Goal: Information Seeking & Learning: Learn about a topic

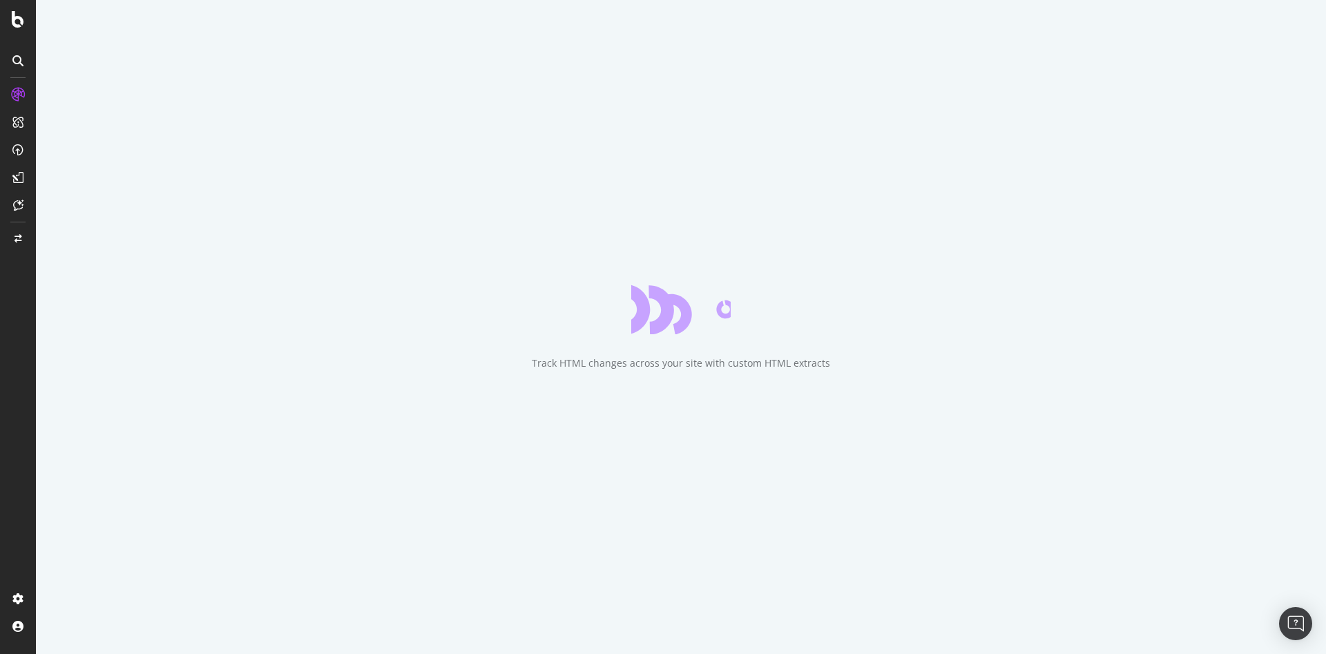
click at [664, 359] on div "Track HTML changes across your site with custom HTML extracts" at bounding box center [681, 363] width 298 height 14
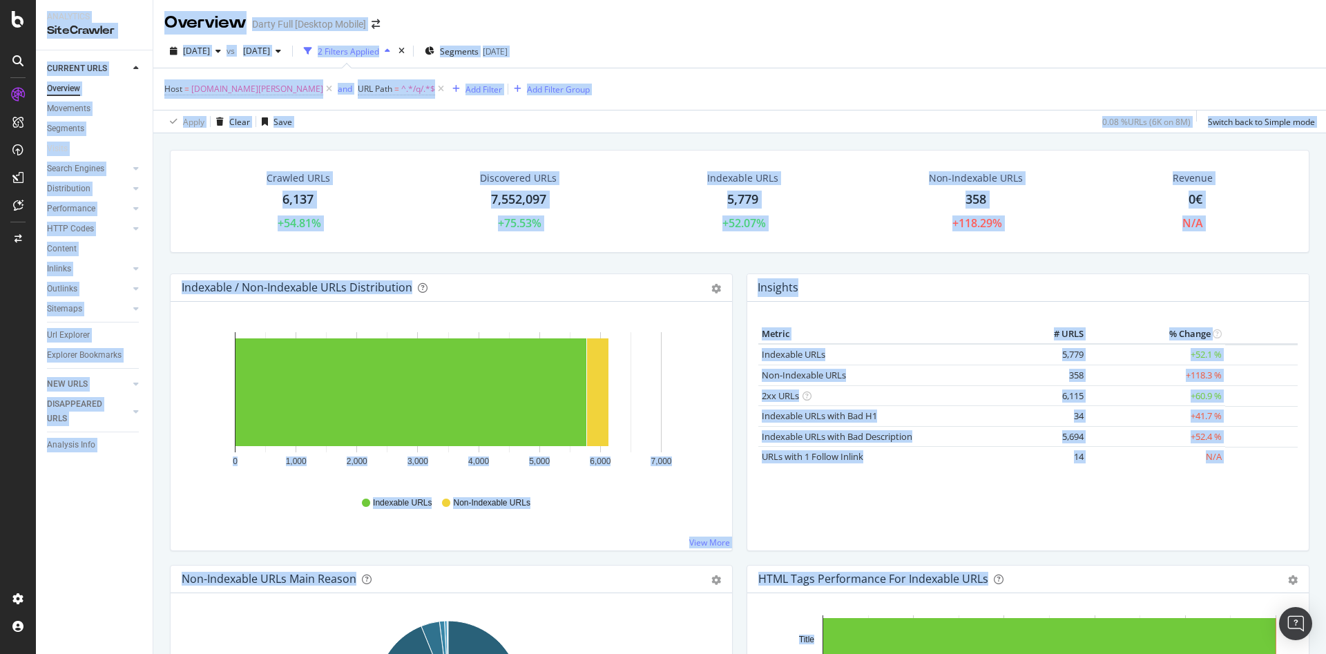
click at [713, 97] on div "Host = www.darty.com and URL Path = ^.*/q/.*$ Add Filter Add Filter Group" at bounding box center [739, 88] width 1150 height 41
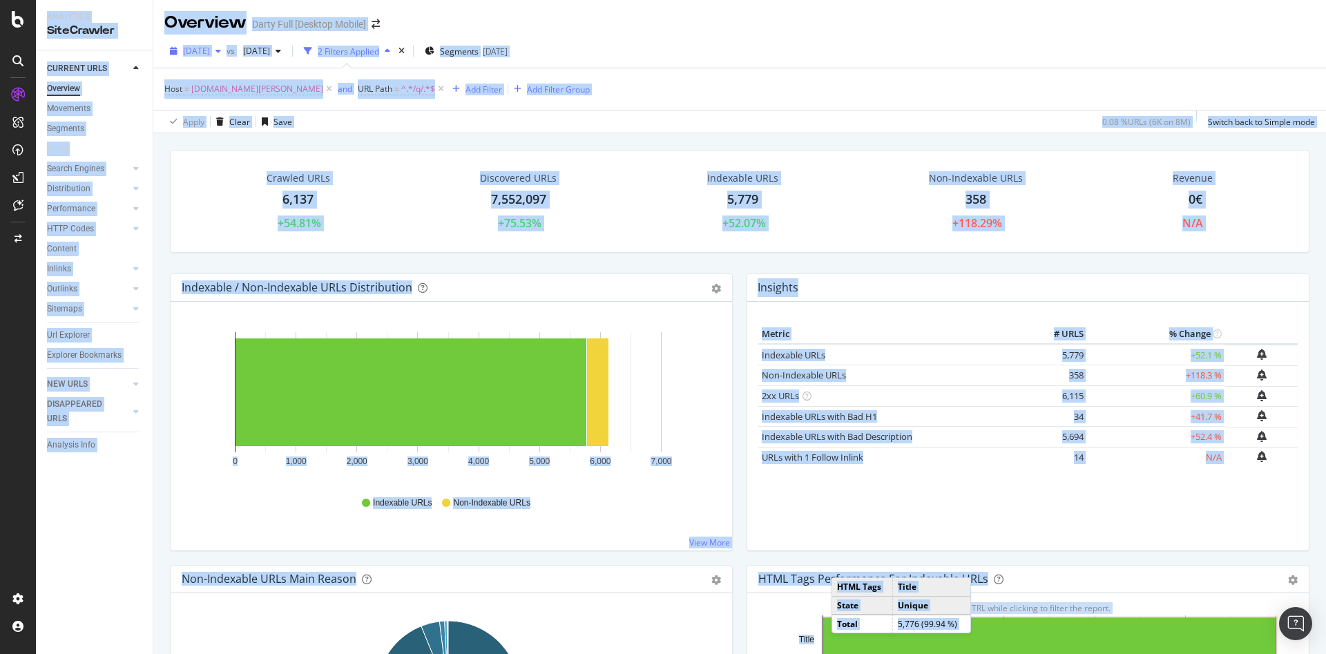
click at [221, 54] on icon "button" at bounding box center [218, 51] width 6 height 8
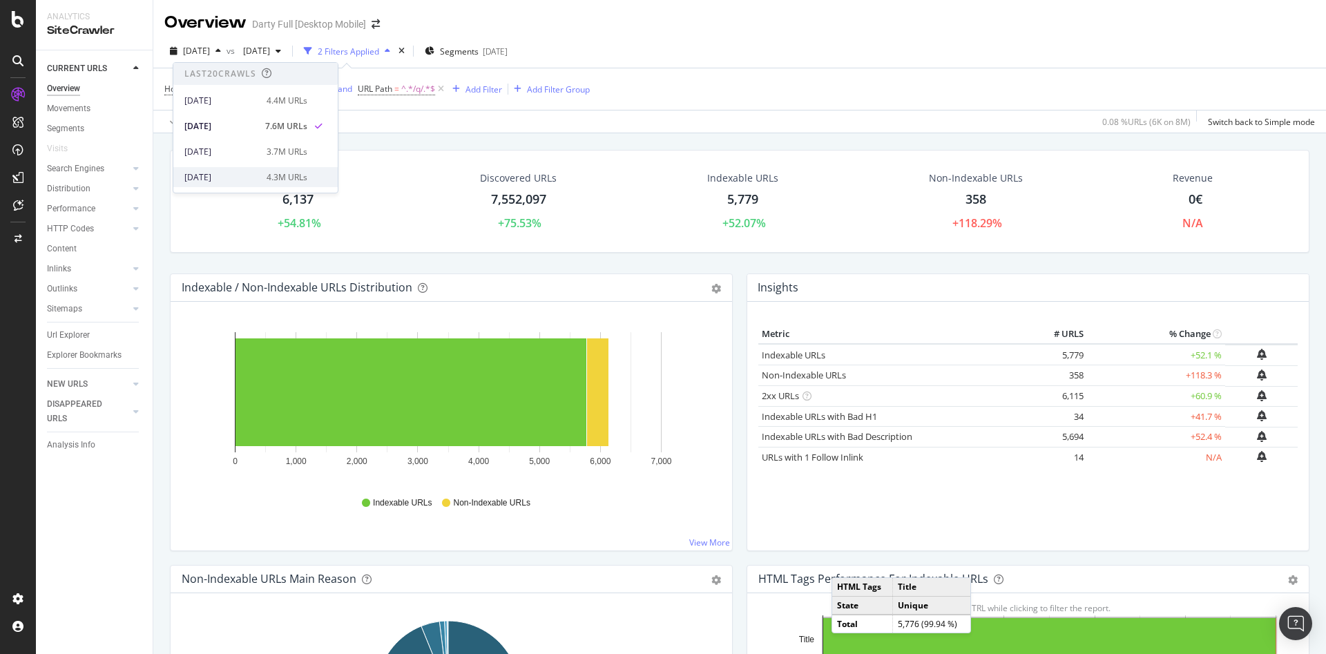
click at [238, 172] on div "[DATE]" at bounding box center [221, 177] width 74 height 12
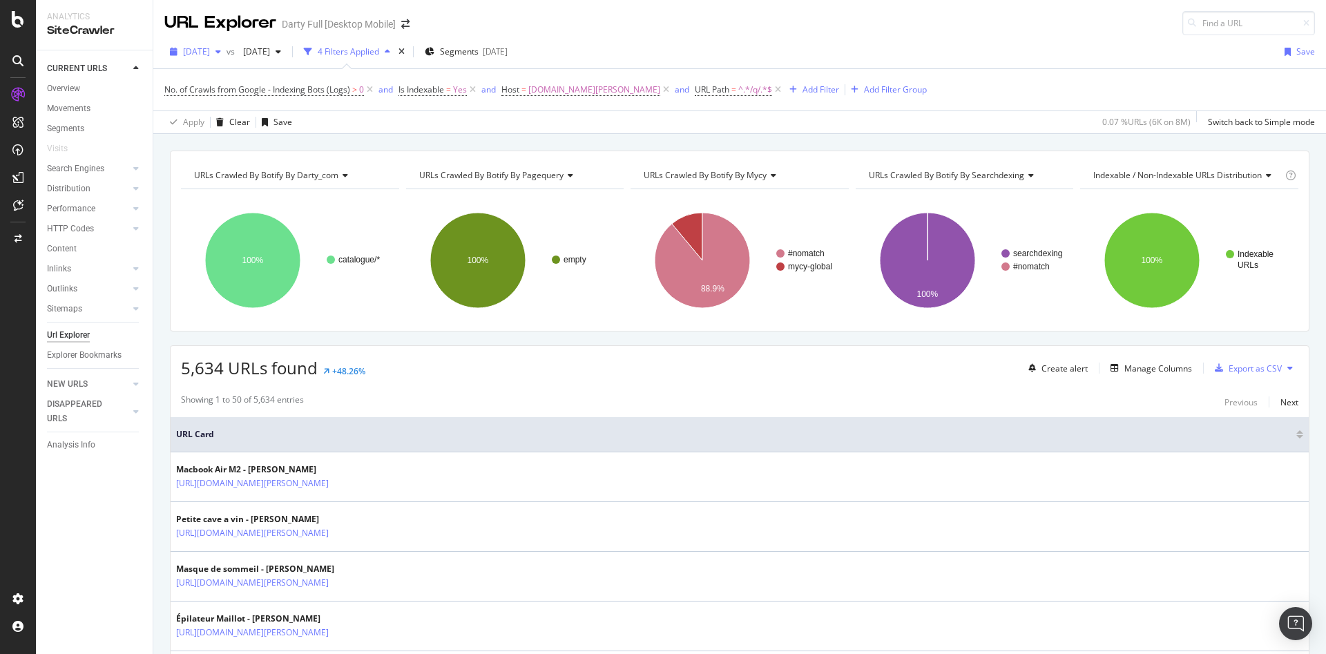
click at [226, 55] on div "button" at bounding box center [218, 52] width 17 height 8
click at [259, 175] on div "2025 May. 30th 4.3M URLs" at bounding box center [245, 178] width 123 height 12
click at [226, 52] on div "button" at bounding box center [218, 52] width 17 height 8
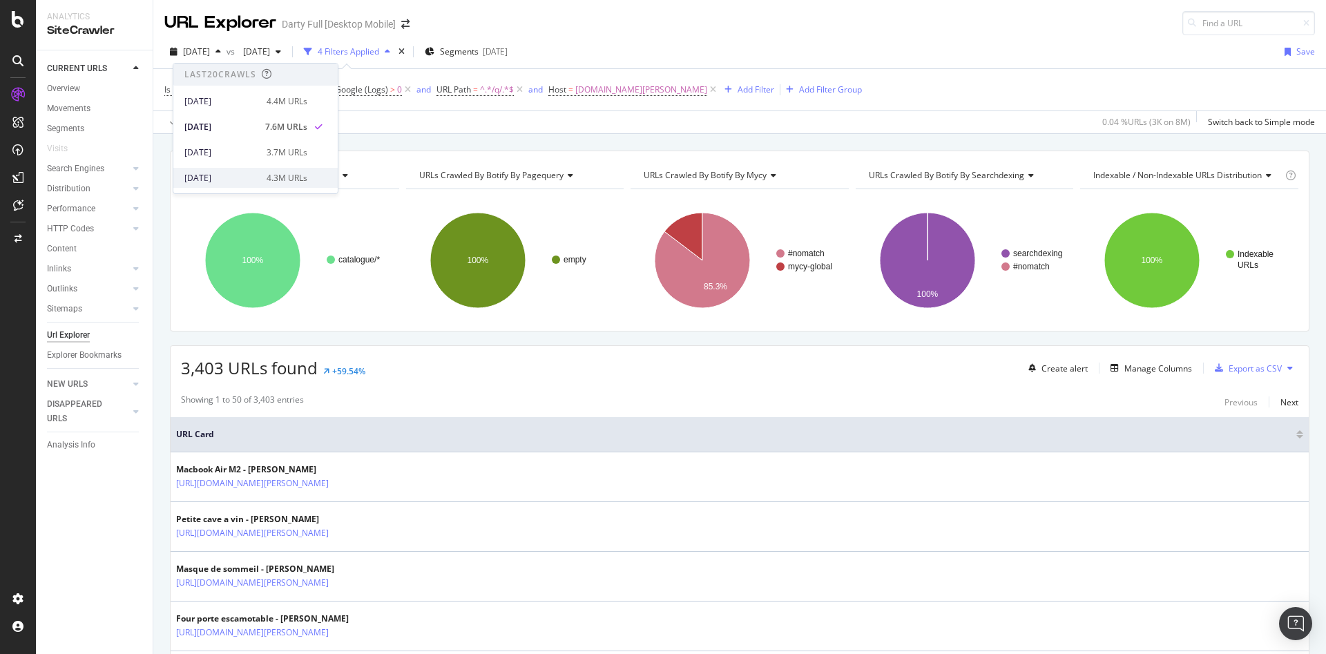
click at [226, 173] on div "[DATE]" at bounding box center [221, 178] width 74 height 12
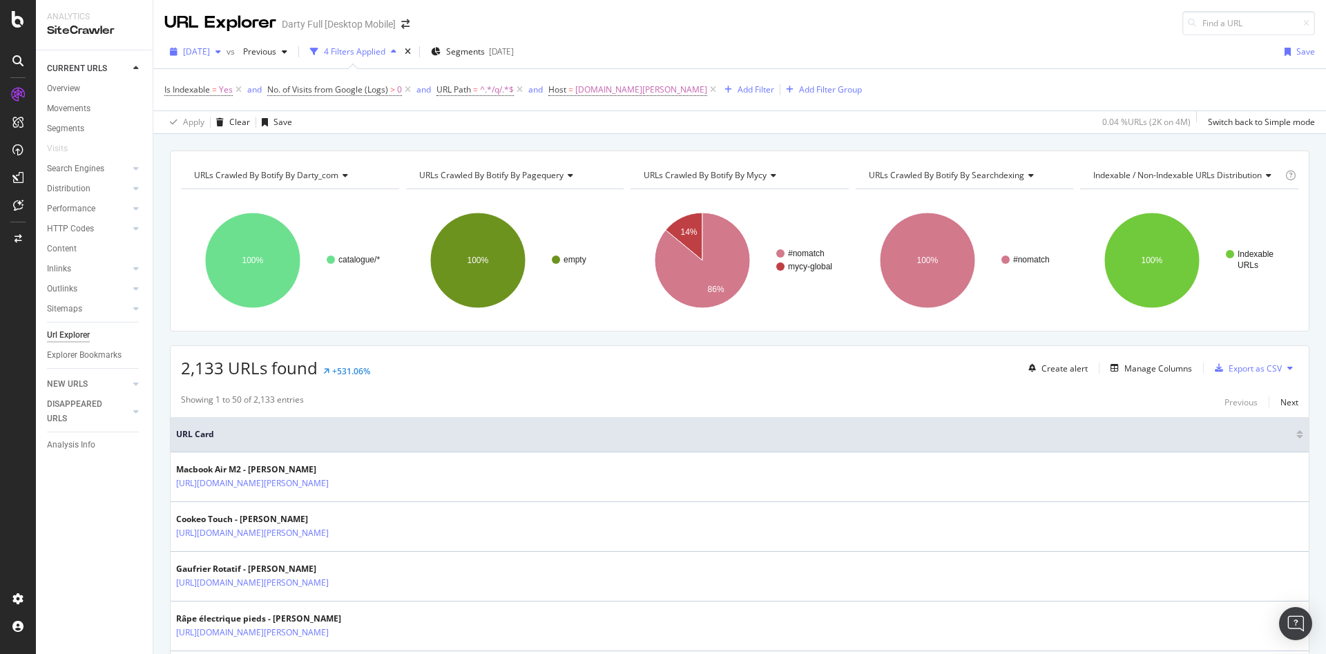
click at [226, 52] on div "button" at bounding box center [218, 52] width 17 height 8
click at [453, 360] on div "2,133 URLs found +531.06% Create alert Manage Columns Export as CSV" at bounding box center [740, 363] width 1138 height 34
click at [210, 50] on span "2025 May. 30th" at bounding box center [196, 52] width 27 height 12
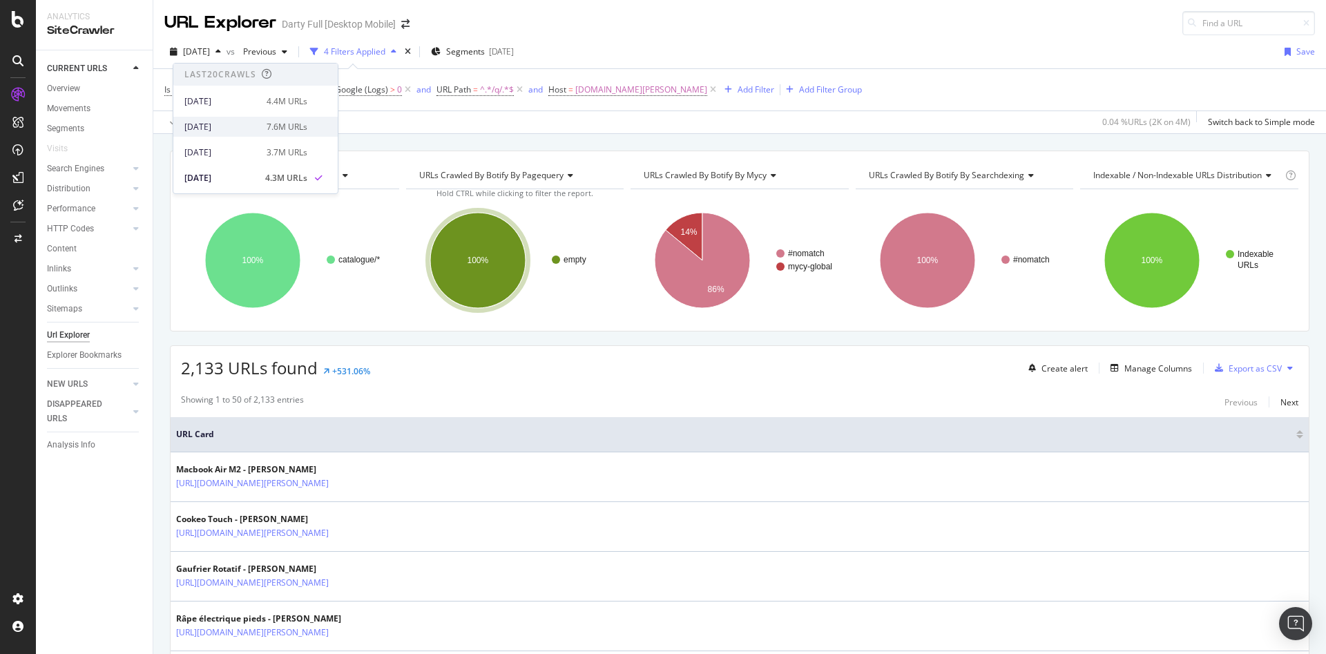
click at [267, 131] on div "7.6M URLs" at bounding box center [287, 127] width 41 height 12
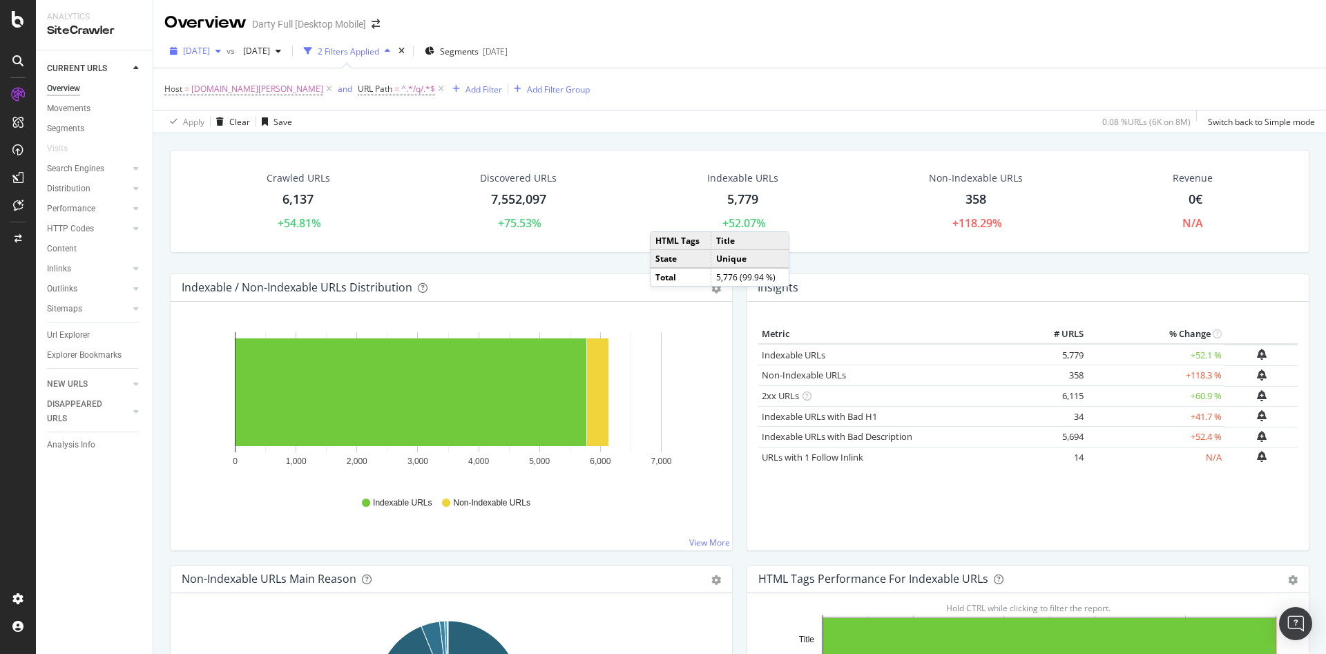
click at [221, 50] on icon "button" at bounding box center [218, 51] width 6 height 8
click at [230, 101] on div "[DATE]" at bounding box center [221, 101] width 74 height 12
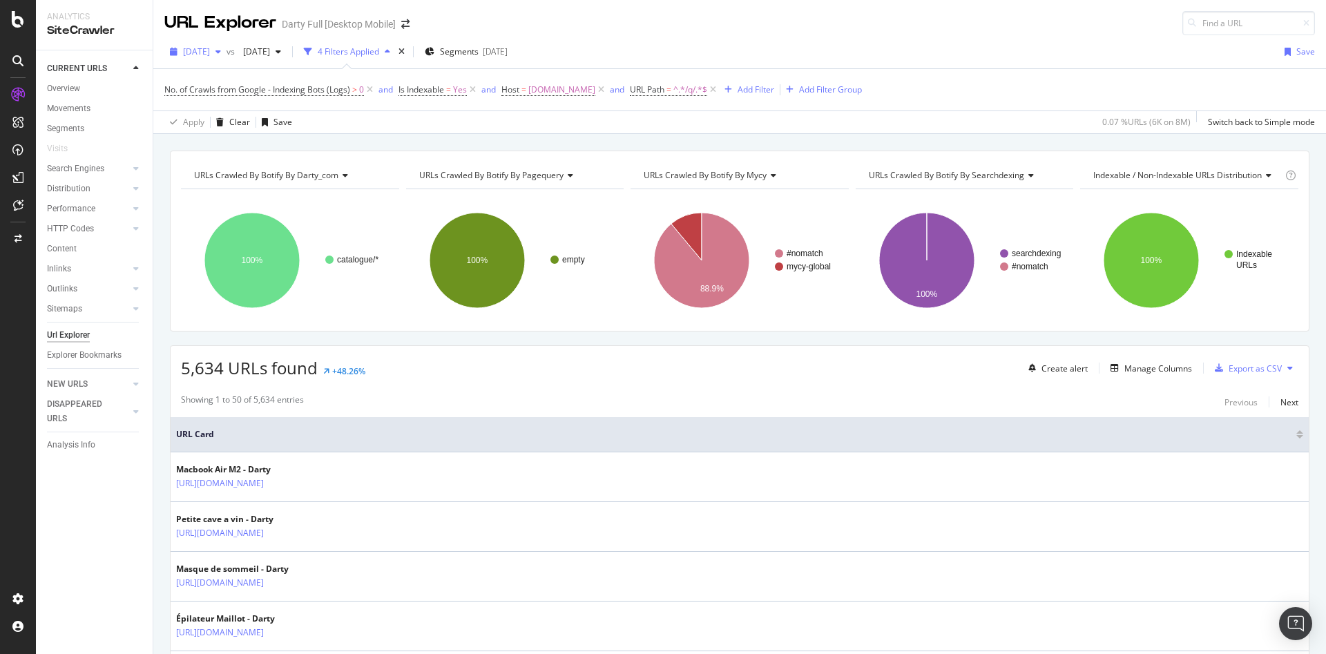
click at [226, 52] on div "button" at bounding box center [218, 52] width 17 height 8
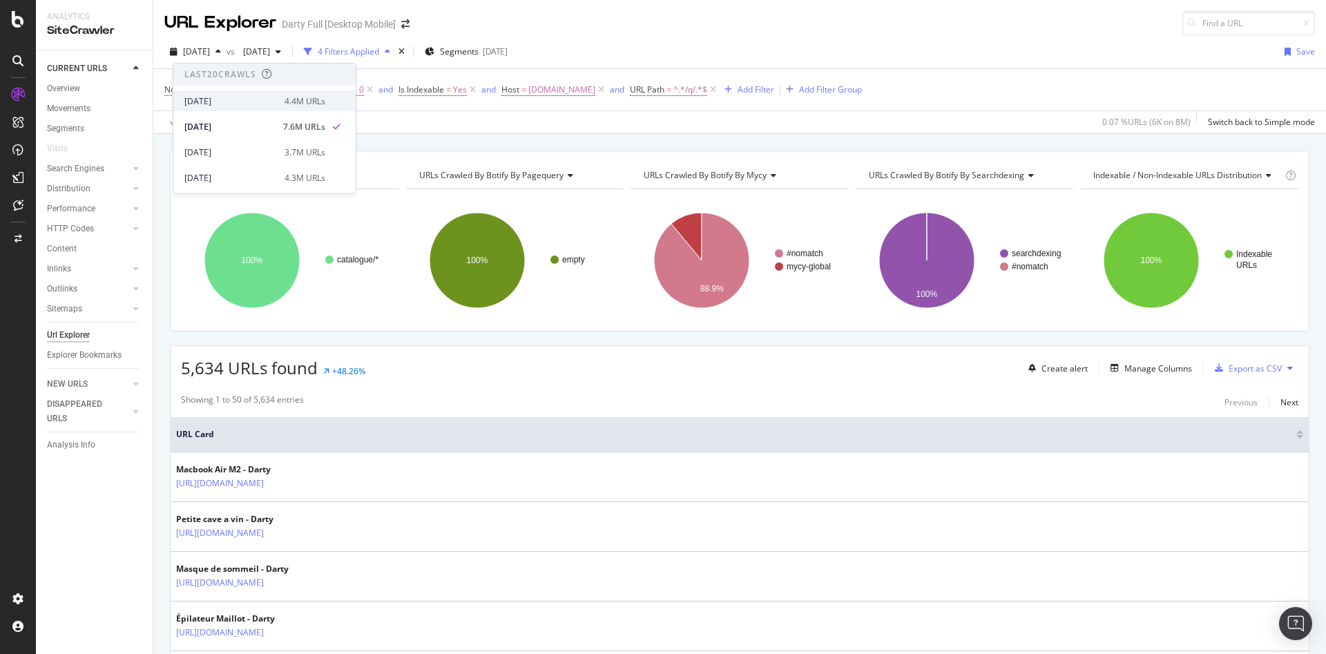
click at [245, 102] on div "[DATE]" at bounding box center [230, 101] width 92 height 12
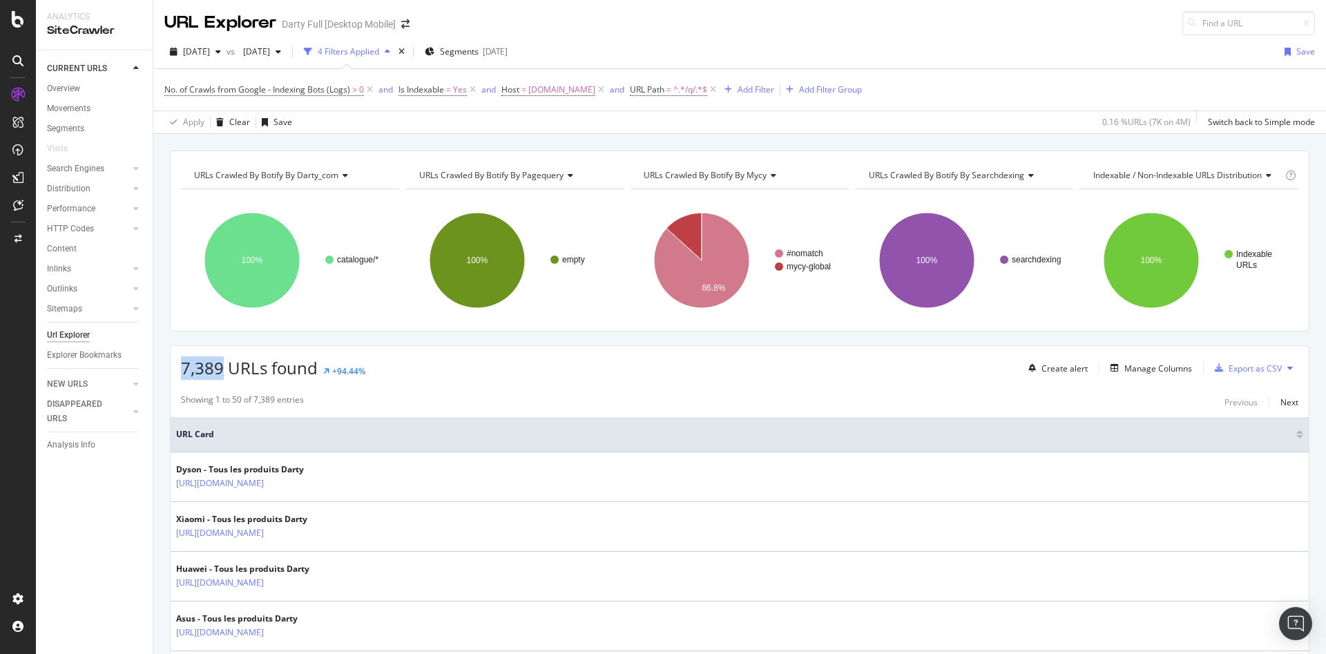
drag, startPoint x: 220, startPoint y: 368, endPoint x: 173, endPoint y: 369, distance: 47.0
click at [173, 369] on div "7,389 URLs found +94.44% Create alert Manage Columns Export as CSV" at bounding box center [740, 363] width 1138 height 34
click at [84, 202] on div "RealKeywords" at bounding box center [81, 205] width 61 height 14
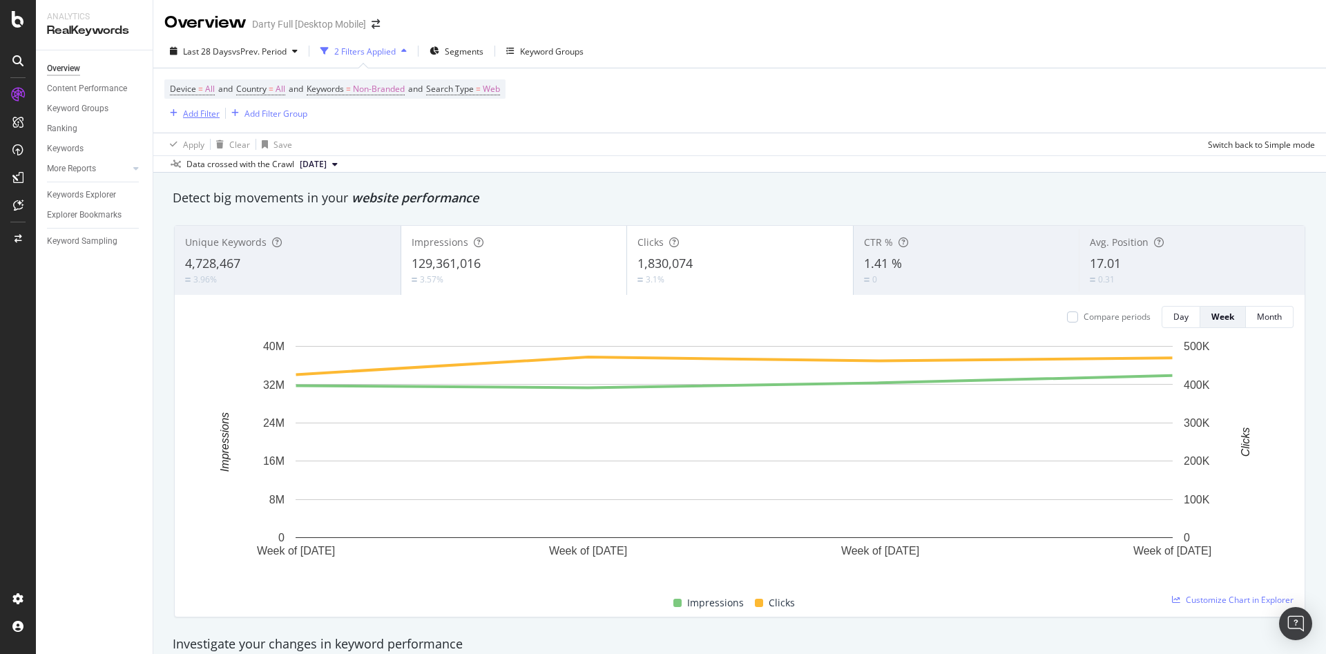
click at [202, 116] on div "Add Filter" at bounding box center [201, 114] width 37 height 12
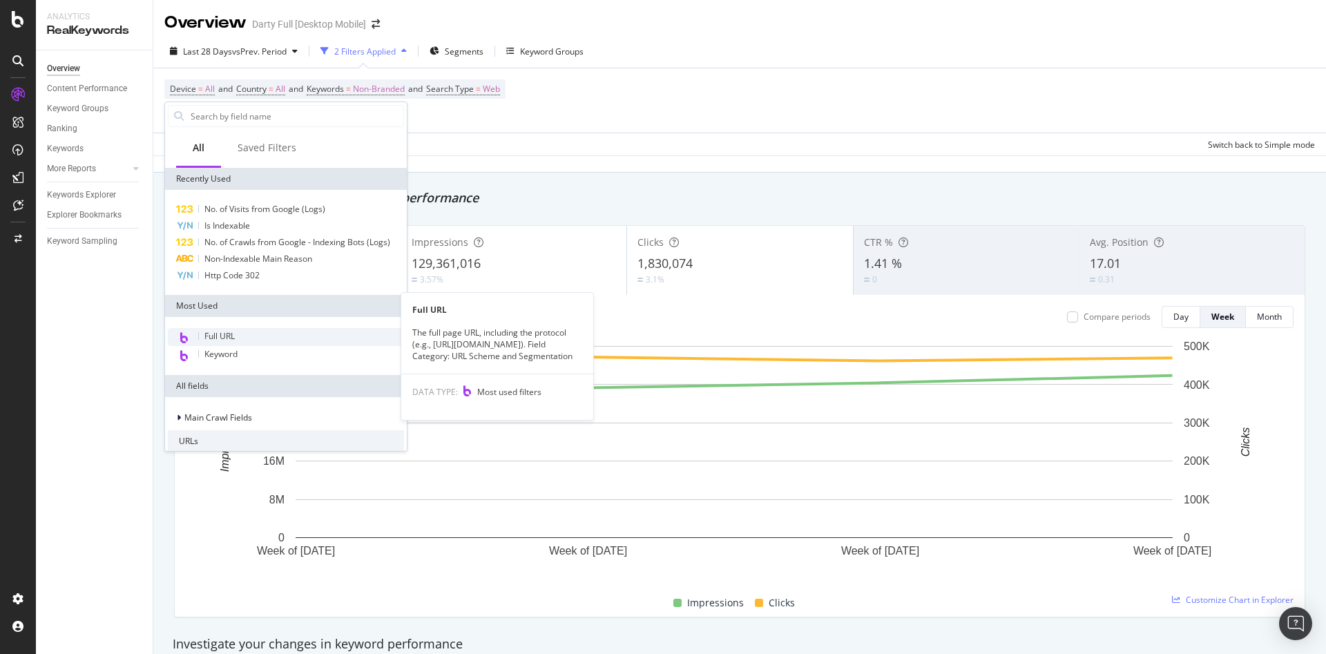
scroll to position [69, 0]
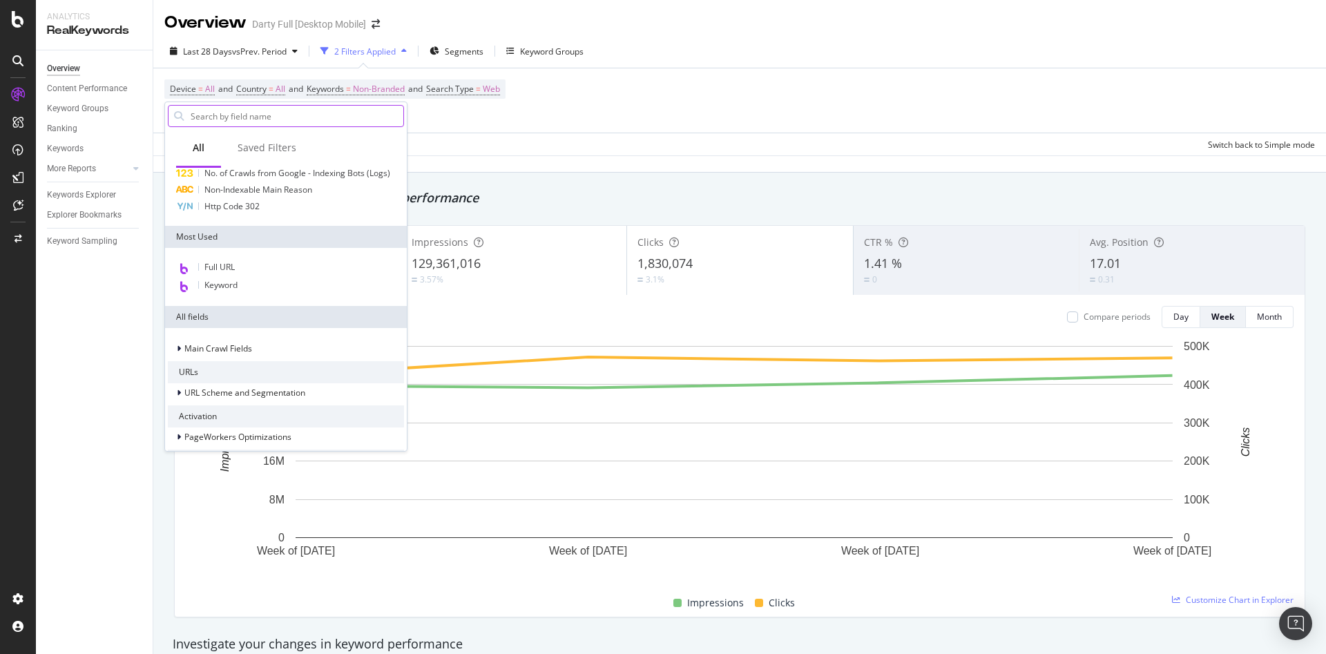
click at [249, 118] on input "text" at bounding box center [296, 116] width 214 height 21
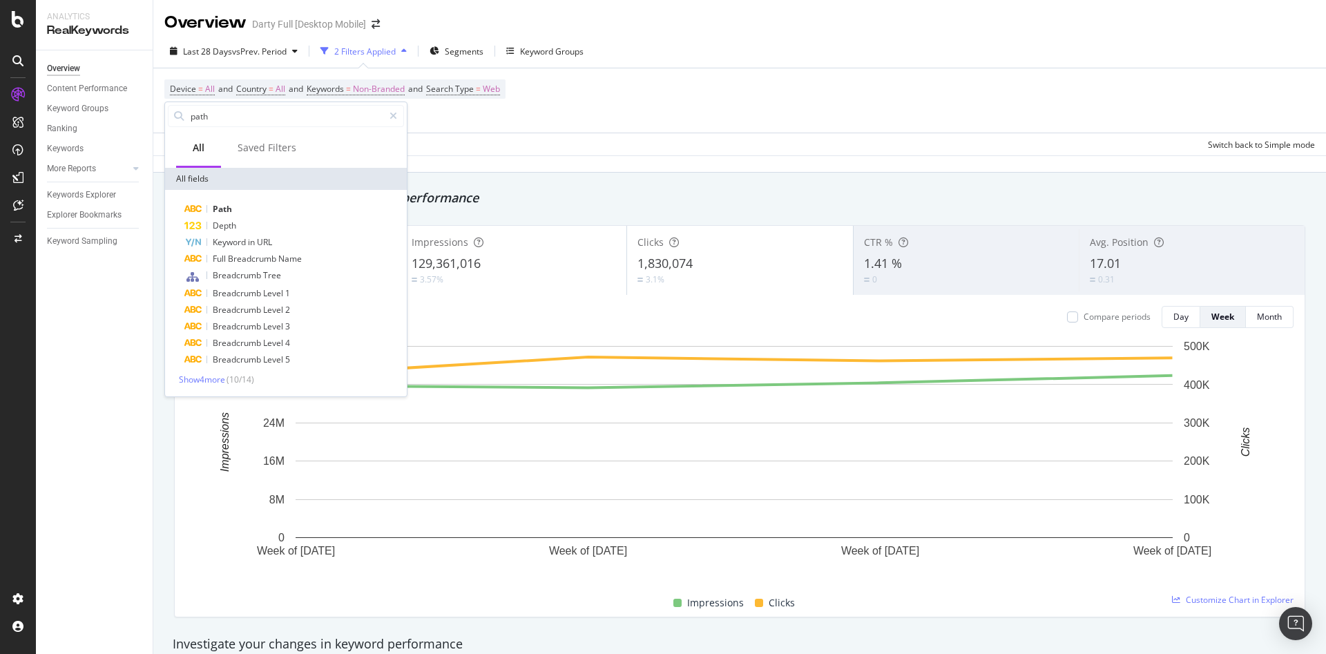
type input "path"
click at [251, 200] on div "Path Depth Keyword in URL Full Breadcrumb Name Breadcrumb Tree Breadcrumb Level…" at bounding box center [286, 293] width 242 height 206
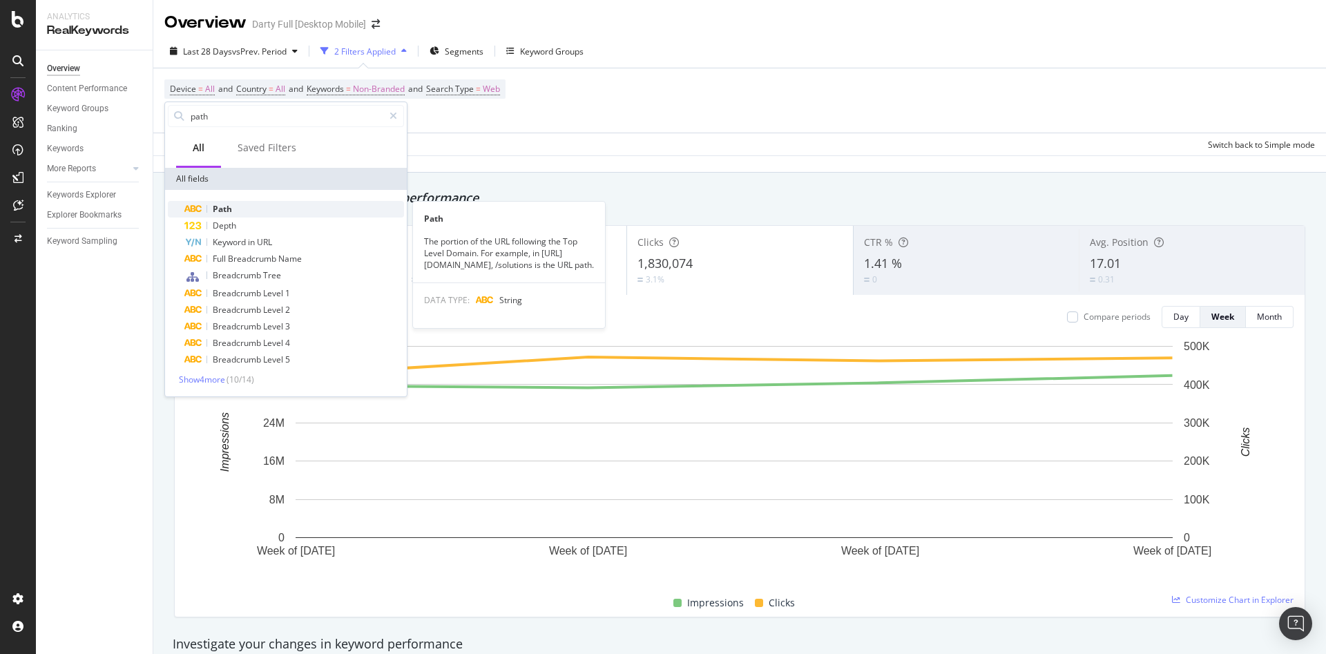
click at [255, 206] on div "Path" at bounding box center [294, 209] width 220 height 17
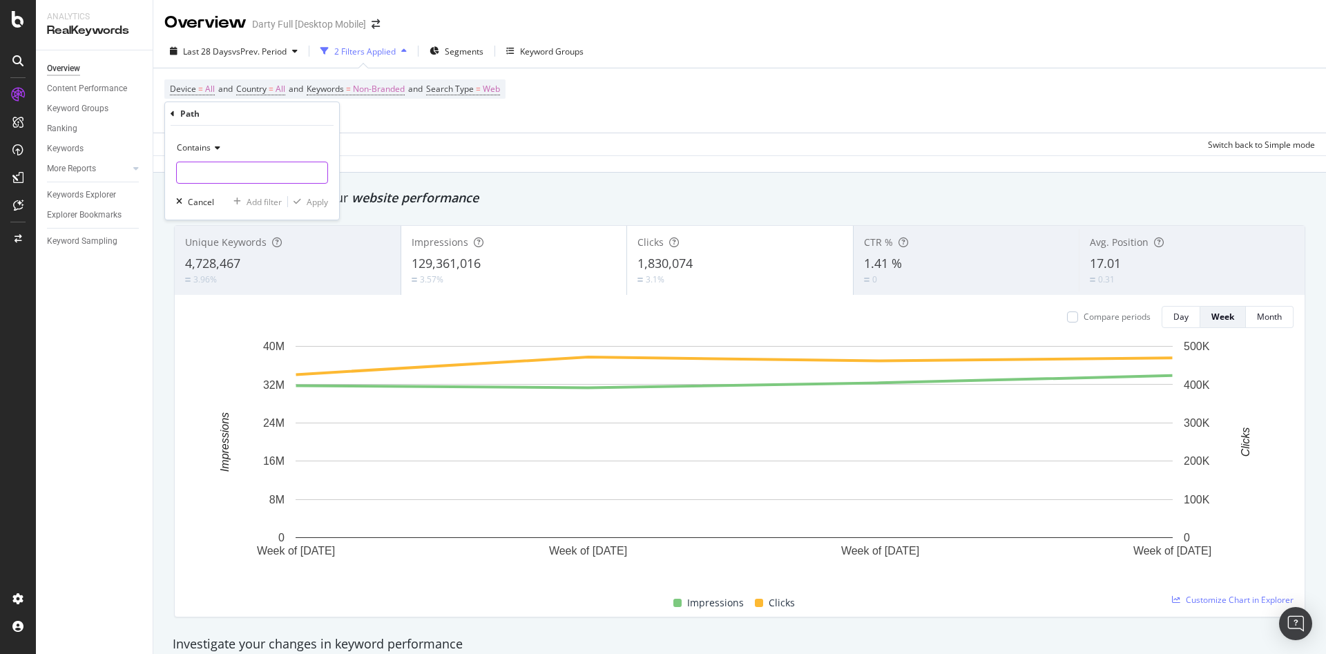
click at [221, 165] on input "text" at bounding box center [252, 173] width 151 height 22
type input "/q/"
click at [318, 203] on div "Apply" at bounding box center [317, 202] width 21 height 12
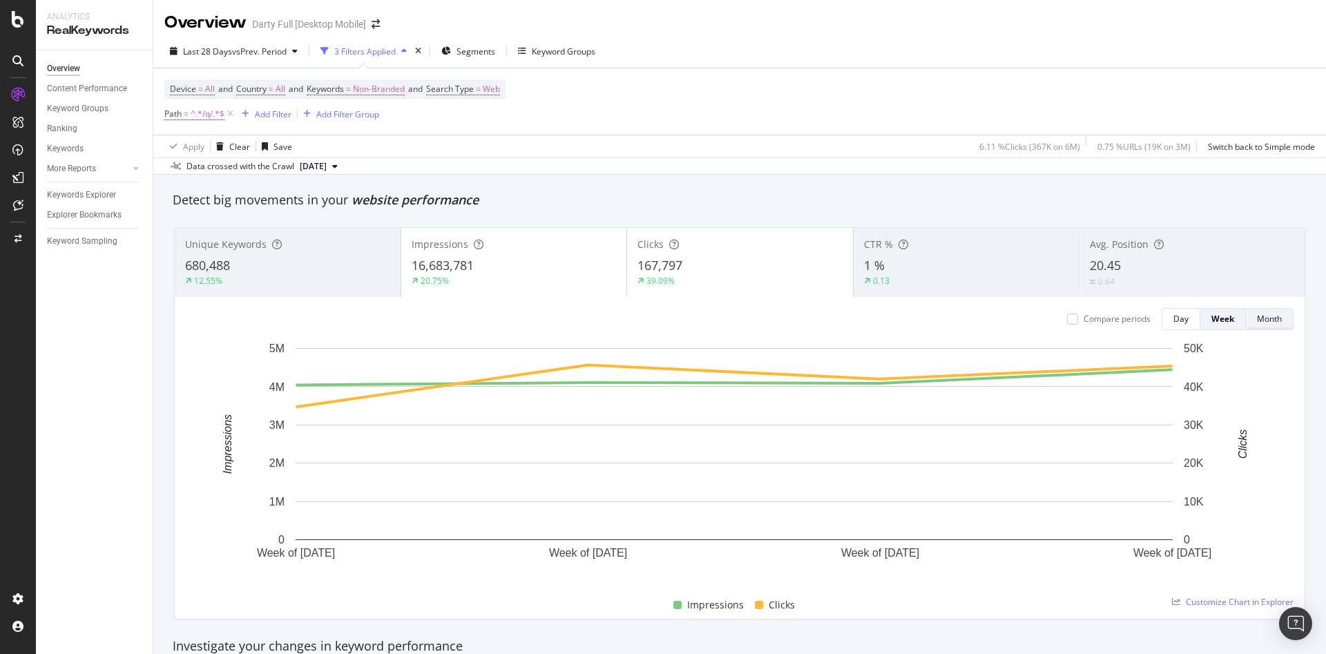
click at [1266, 318] on div "Month" at bounding box center [1269, 319] width 25 height 12
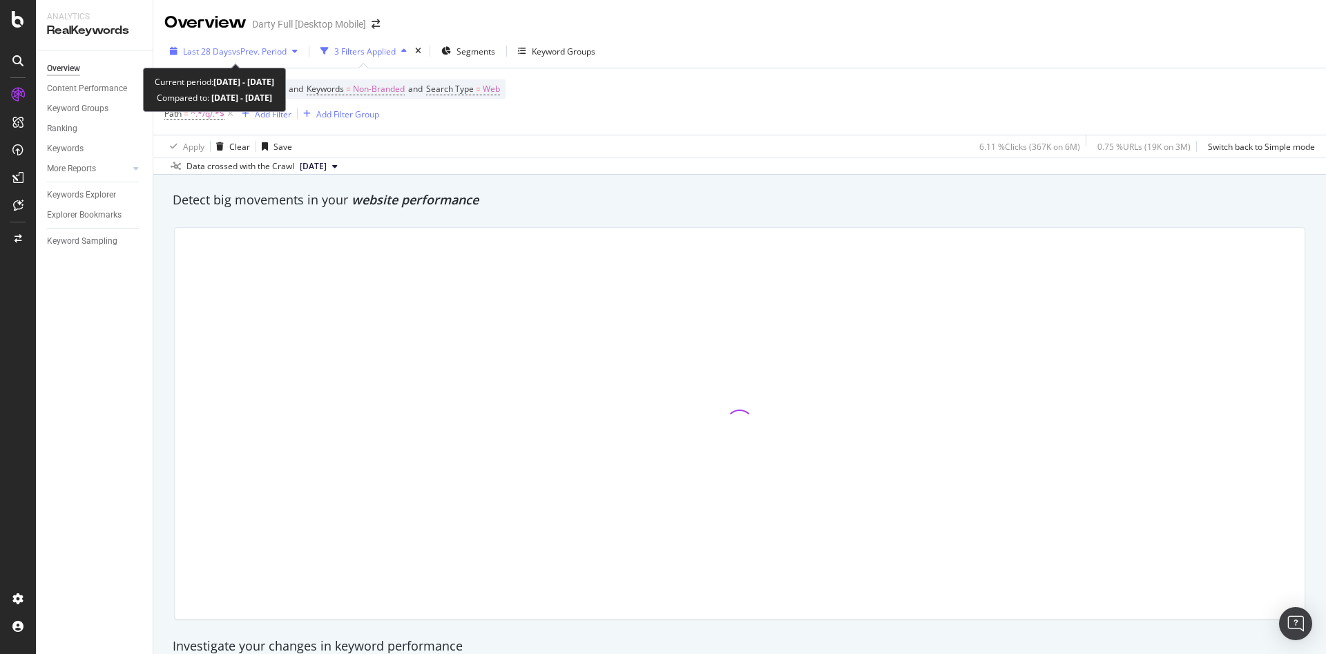
click at [269, 53] on span "vs Prev. Period" at bounding box center [259, 52] width 55 height 12
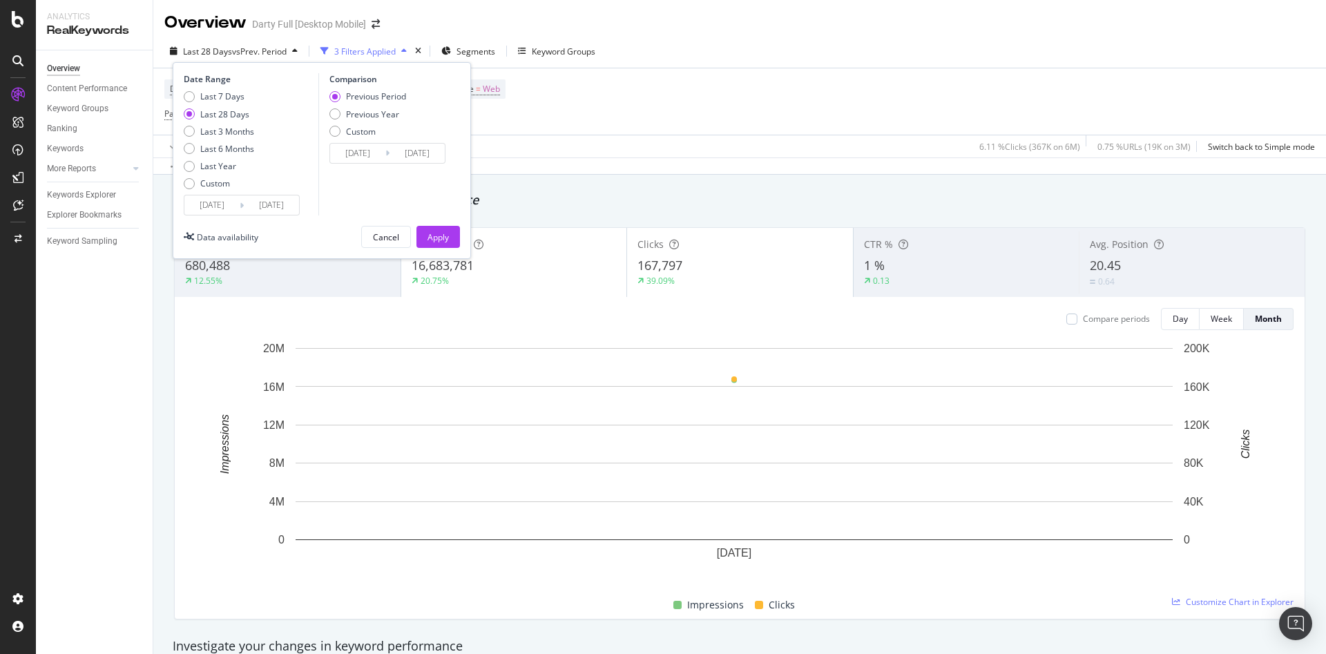
click at [223, 206] on input "2025/08/04" at bounding box center [211, 204] width 55 height 19
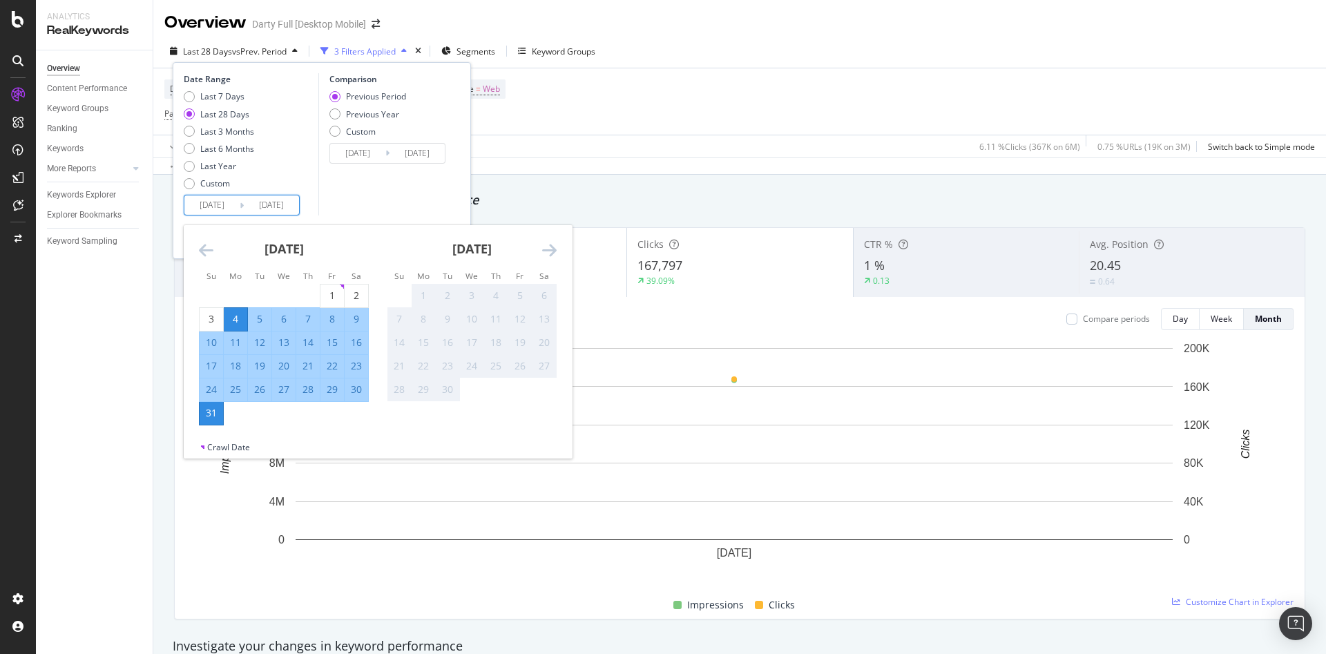
click at [206, 244] on icon "Move backward to switch to the previous month." at bounding box center [206, 250] width 15 height 17
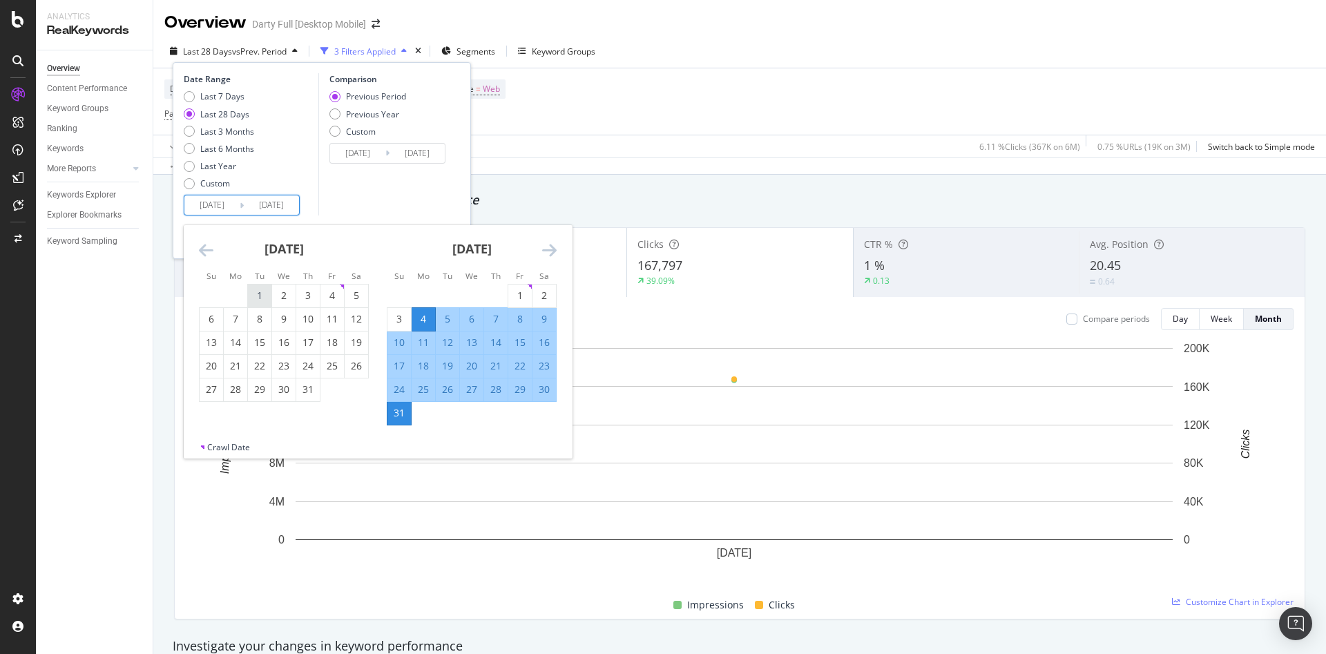
click at [256, 293] on div "1" at bounding box center [259, 296] width 23 height 14
type input "2025/07/01"
type input "2025/04/30"
type input "2025/06/30"
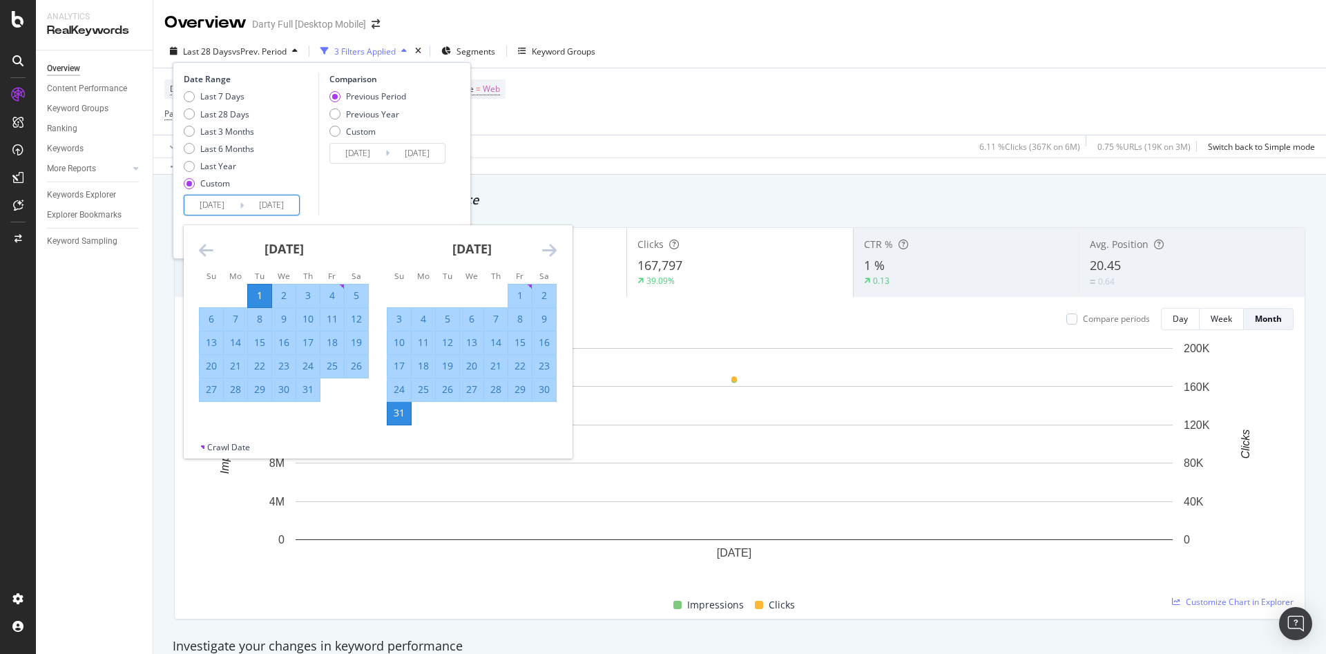
click at [314, 392] on div "31" at bounding box center [307, 390] width 23 height 14
type input "2025/07/31"
type input "2025/05/31"
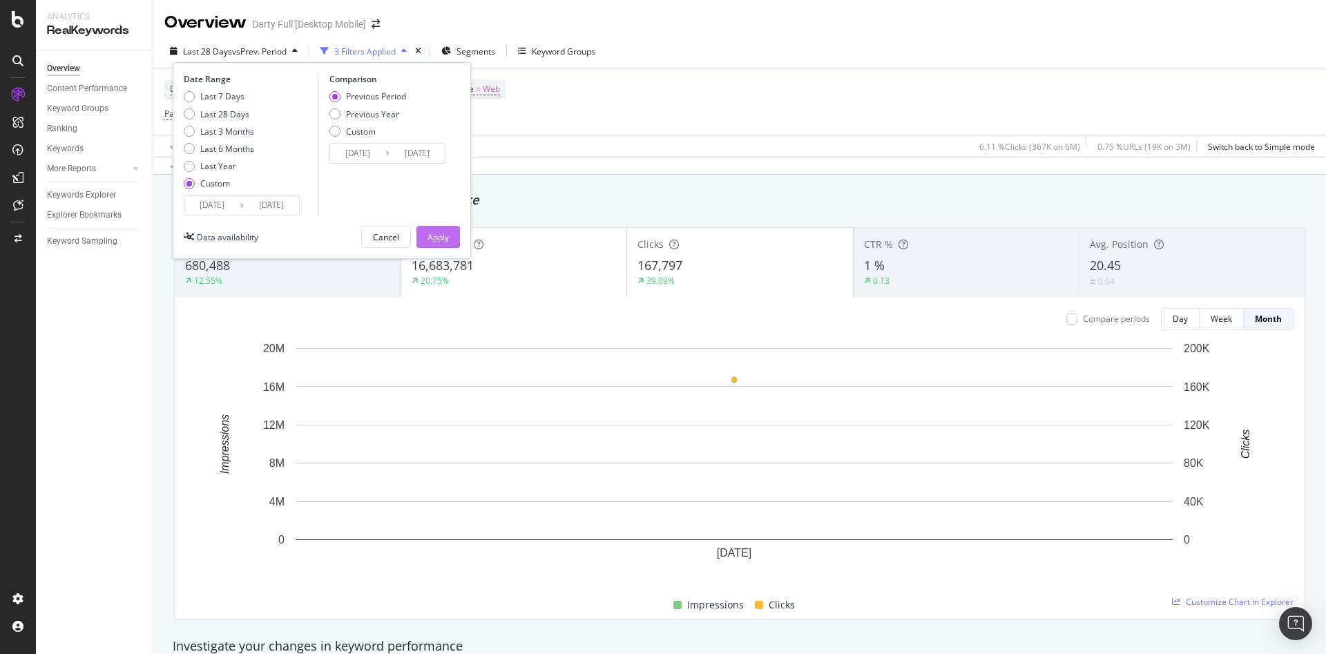
click at [453, 236] on button "Apply" at bounding box center [438, 237] width 44 height 22
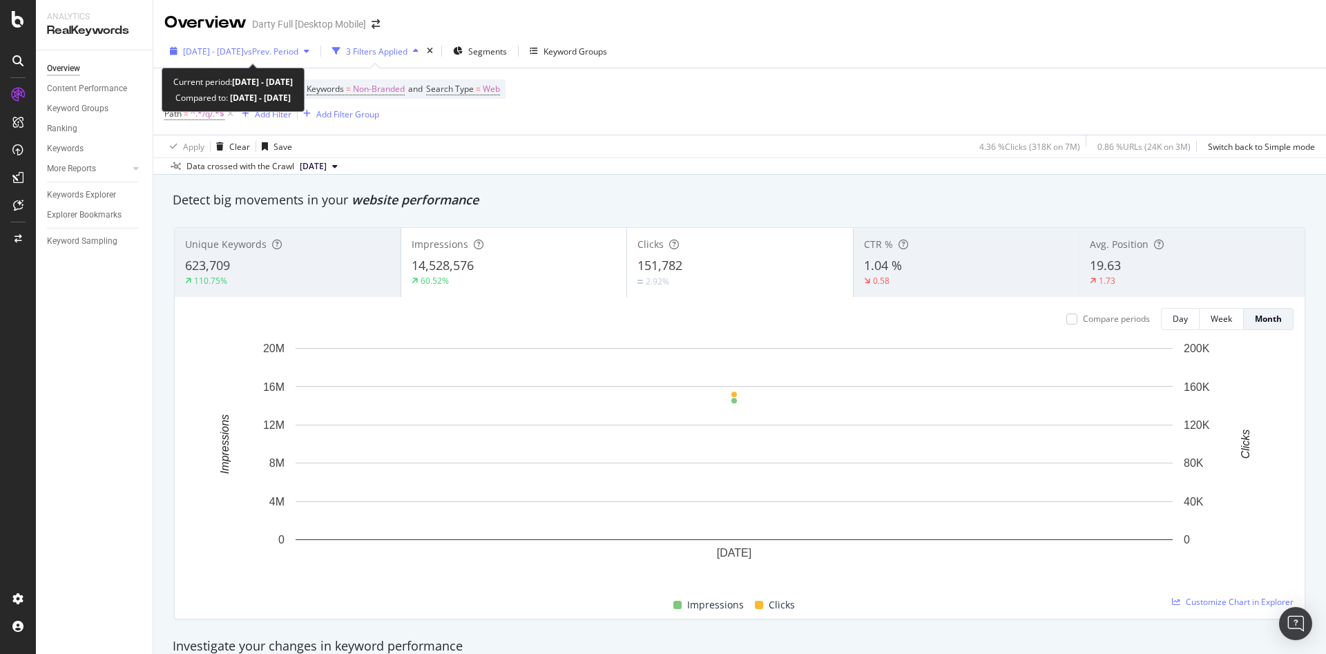
click at [218, 54] on span "2025 Jul. 1st - Jul. 31st" at bounding box center [213, 52] width 61 height 12
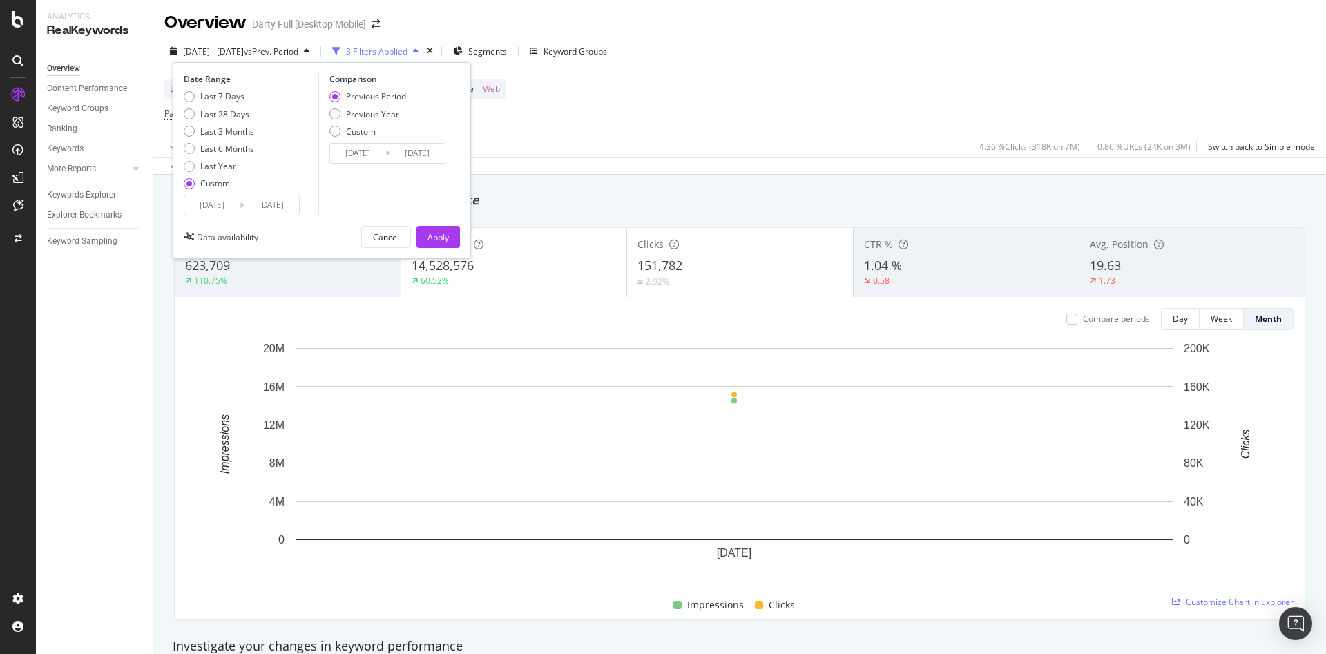
click at [372, 153] on input "2025/05/31" at bounding box center [357, 153] width 55 height 19
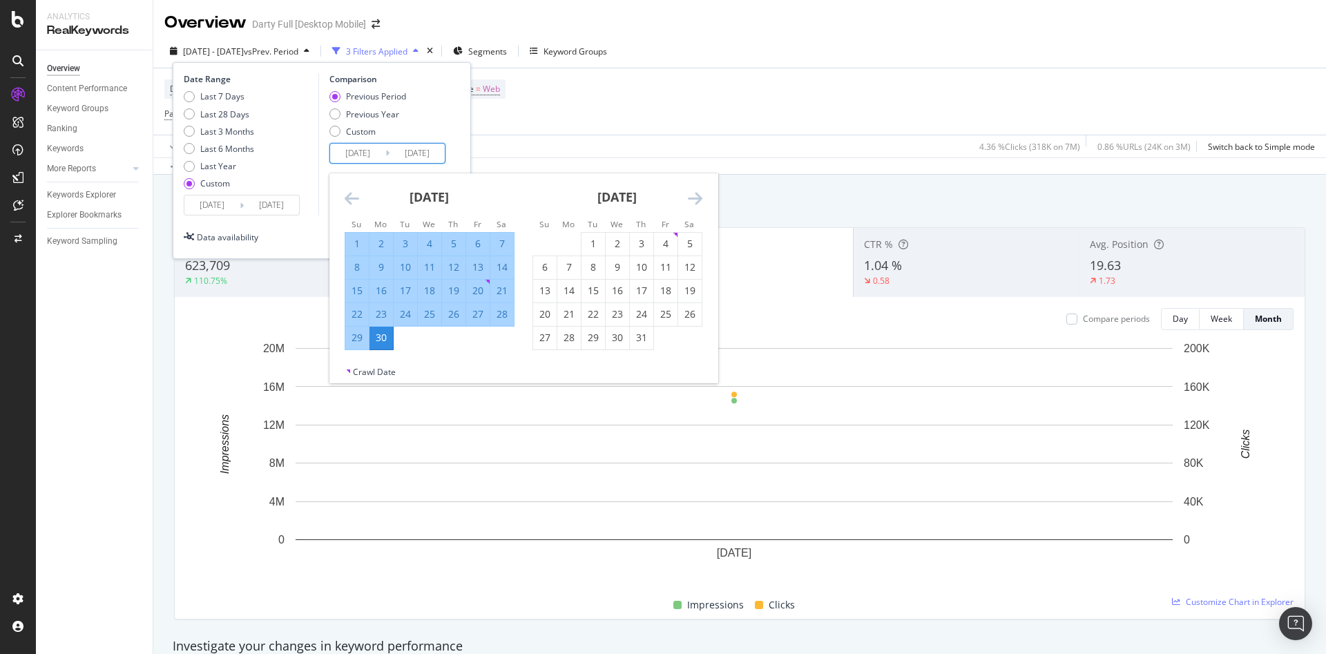
click at [352, 200] on icon "Move backward to switch to the previous month." at bounding box center [352, 198] width 15 height 17
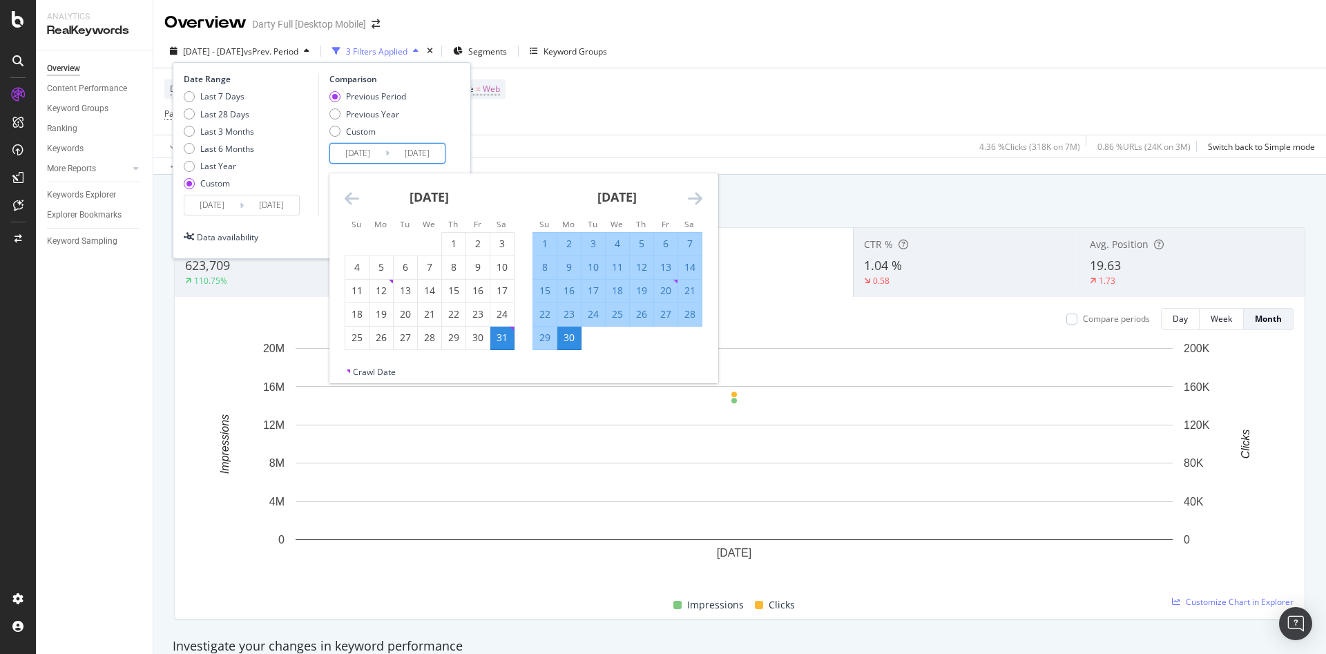
click at [655, 113] on div "Device = All and Country = All and Keywords = Non-Branded and Search Type = Web…" at bounding box center [739, 101] width 1150 height 66
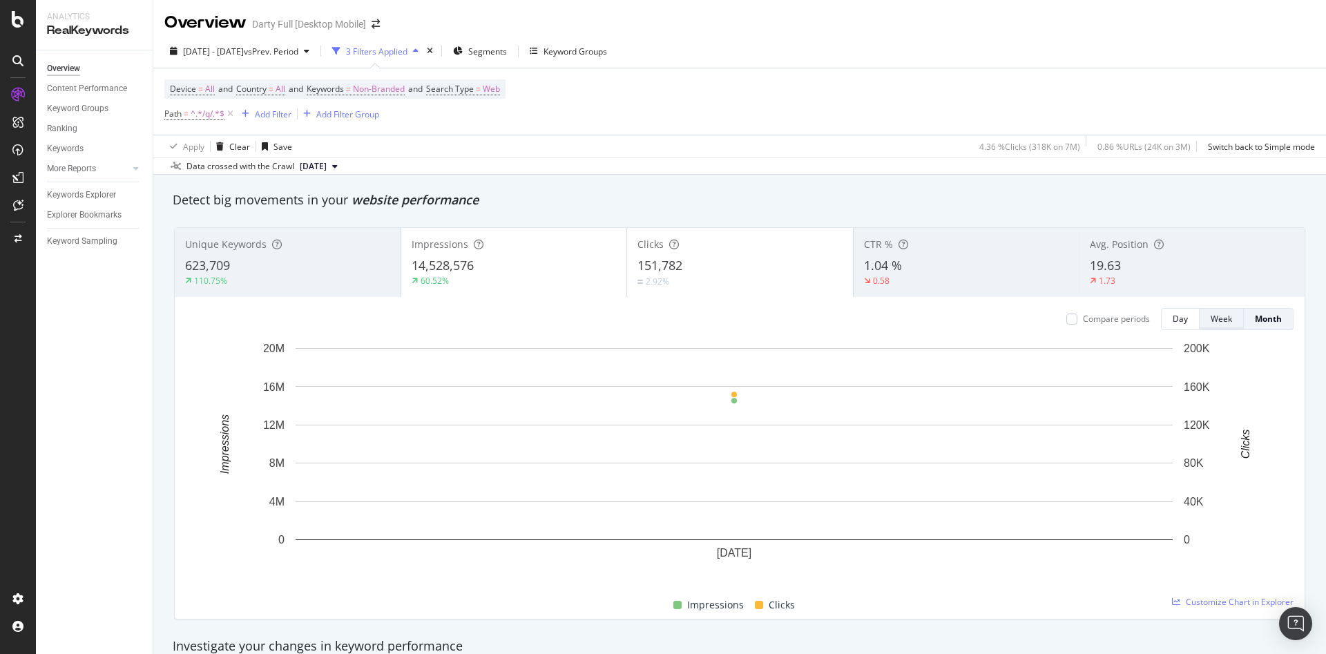
click at [1211, 314] on div "Week" at bounding box center [1221, 319] width 21 height 12
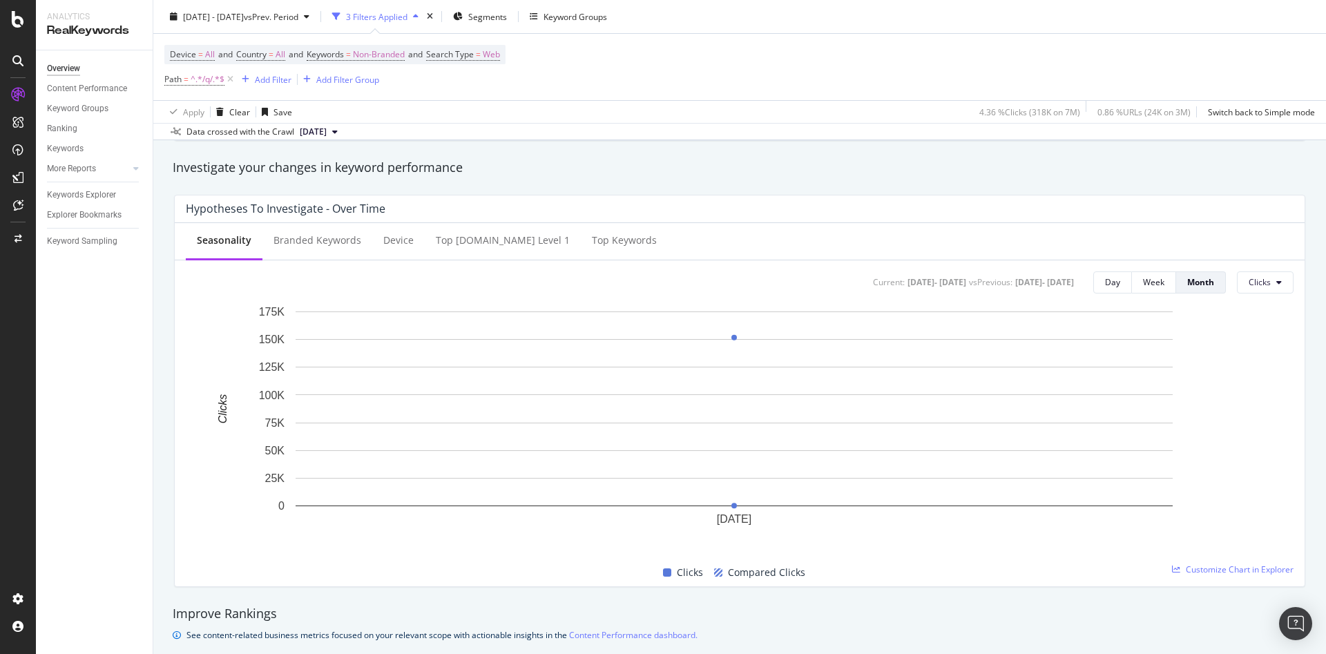
scroll to position [276, 0]
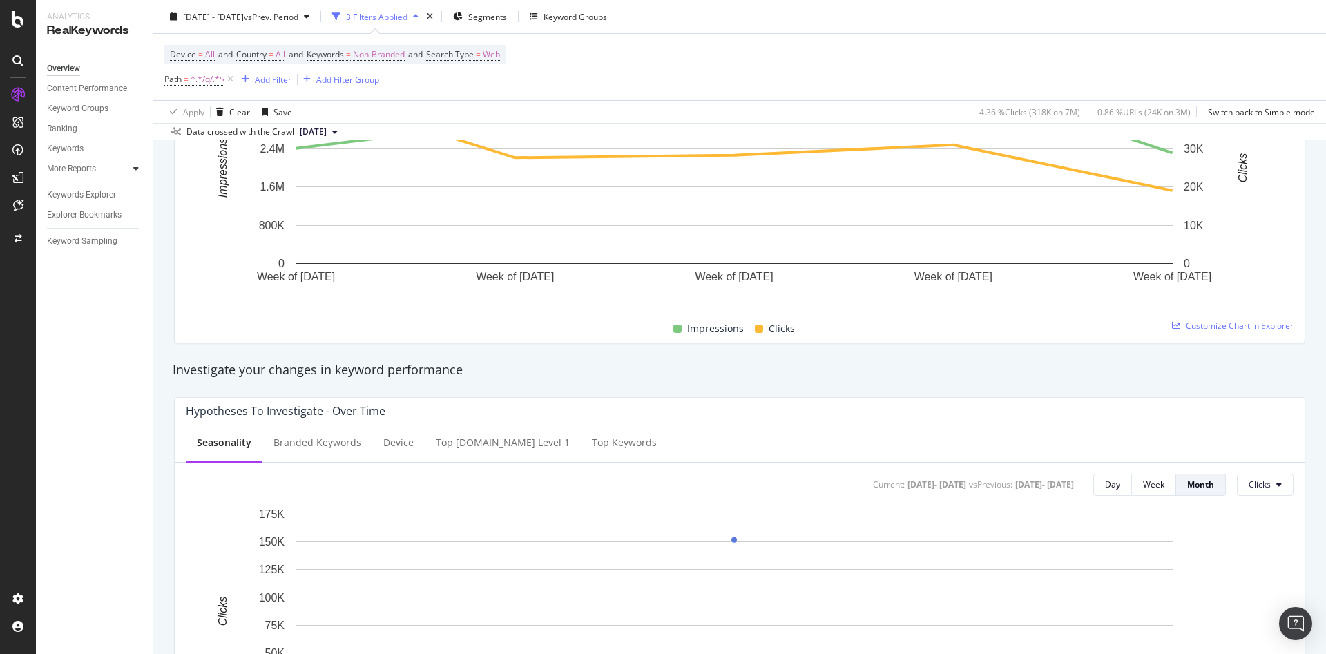
click at [134, 166] on icon at bounding box center [136, 168] width 6 height 8
drag, startPoint x: 66, startPoint y: 151, endPoint x: 421, endPoint y: 79, distance: 362.3
click at [425, 81] on div "Device = All and Country = All and Keywords = Non-Branded and Search Type = Web…" at bounding box center [334, 67] width 341 height 44
click at [283, 77] on div "Add Filter" at bounding box center [273, 79] width 37 height 12
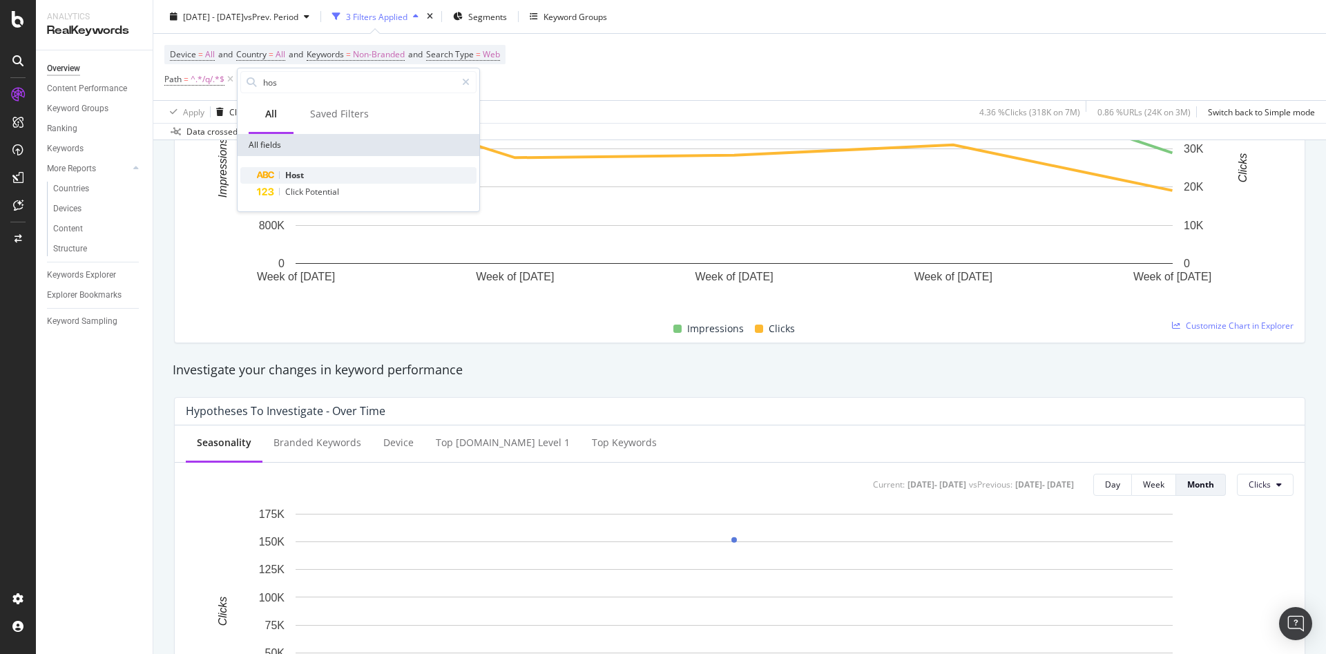
type input "hos"
click at [298, 171] on span "Host" at bounding box center [294, 175] width 19 height 12
click at [280, 137] on input "text" at bounding box center [324, 139] width 151 height 22
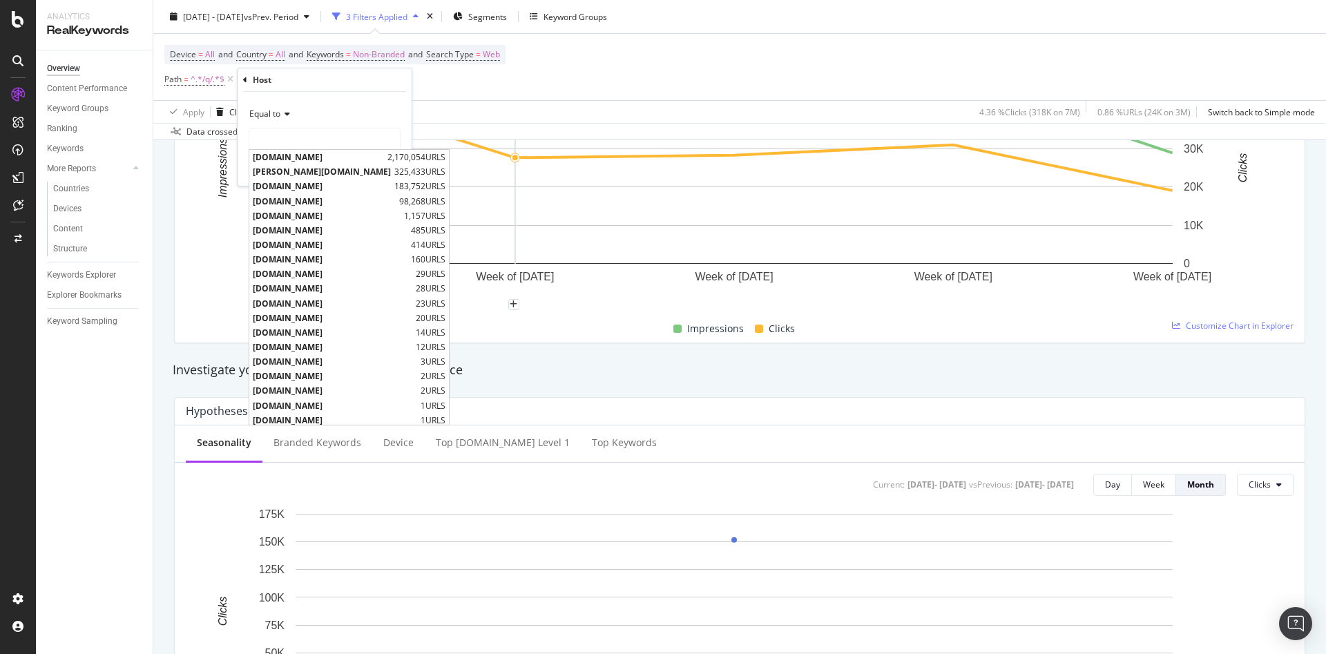
click at [316, 160] on span "www.darty.com" at bounding box center [318, 157] width 131 height 12
type input "www.darty.com"
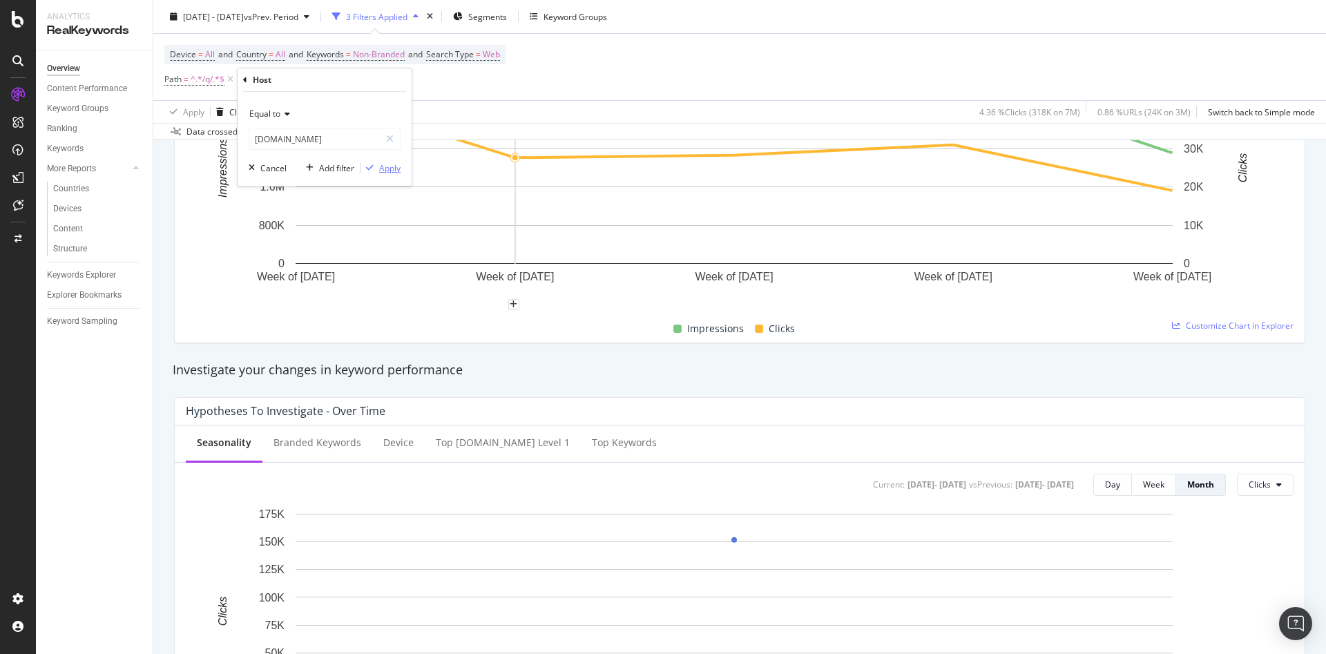
click at [393, 174] on div "Apply" at bounding box center [380, 168] width 40 height 12
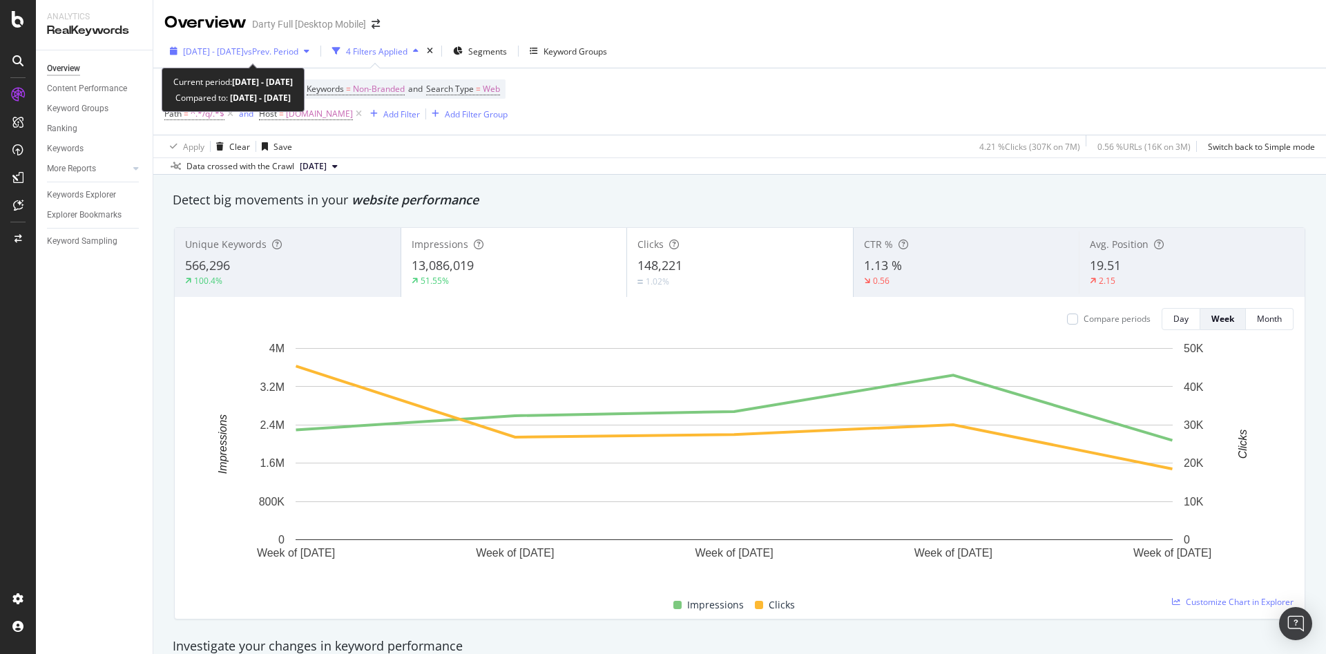
click at [244, 55] on span "2025 Jul. 1st - Jul. 31st" at bounding box center [213, 52] width 61 height 12
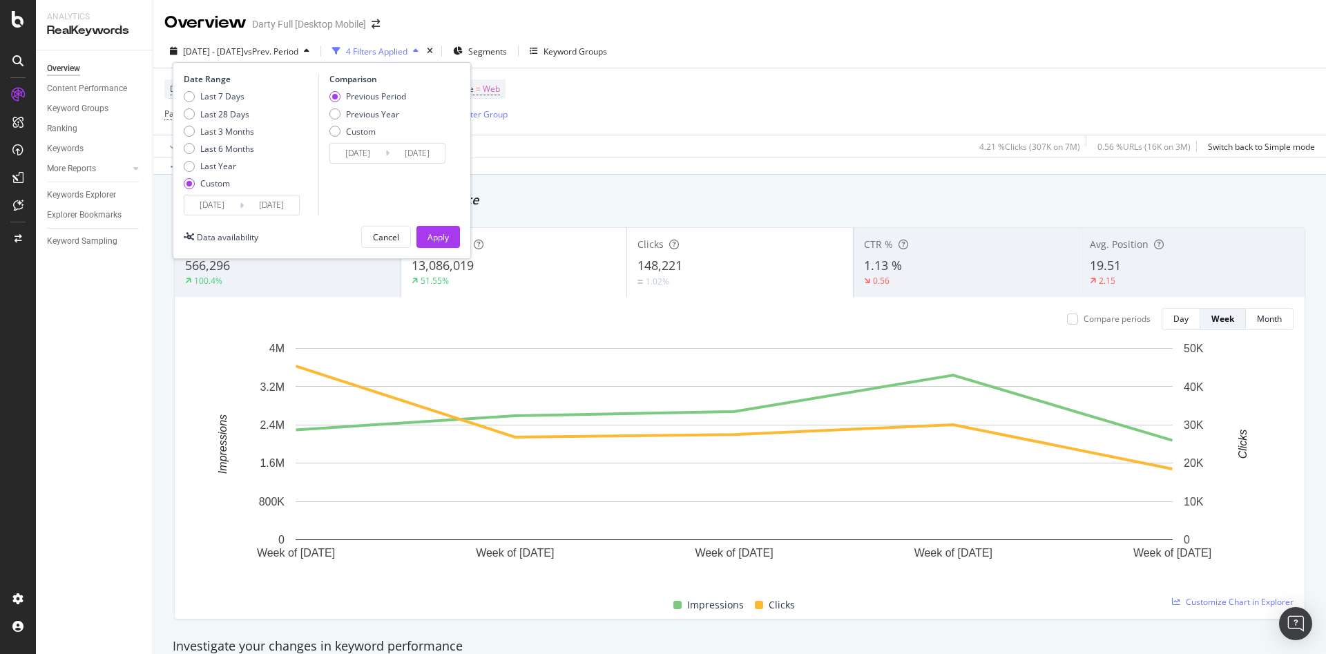
click at [379, 155] on input "2025/05/31" at bounding box center [357, 153] width 55 height 19
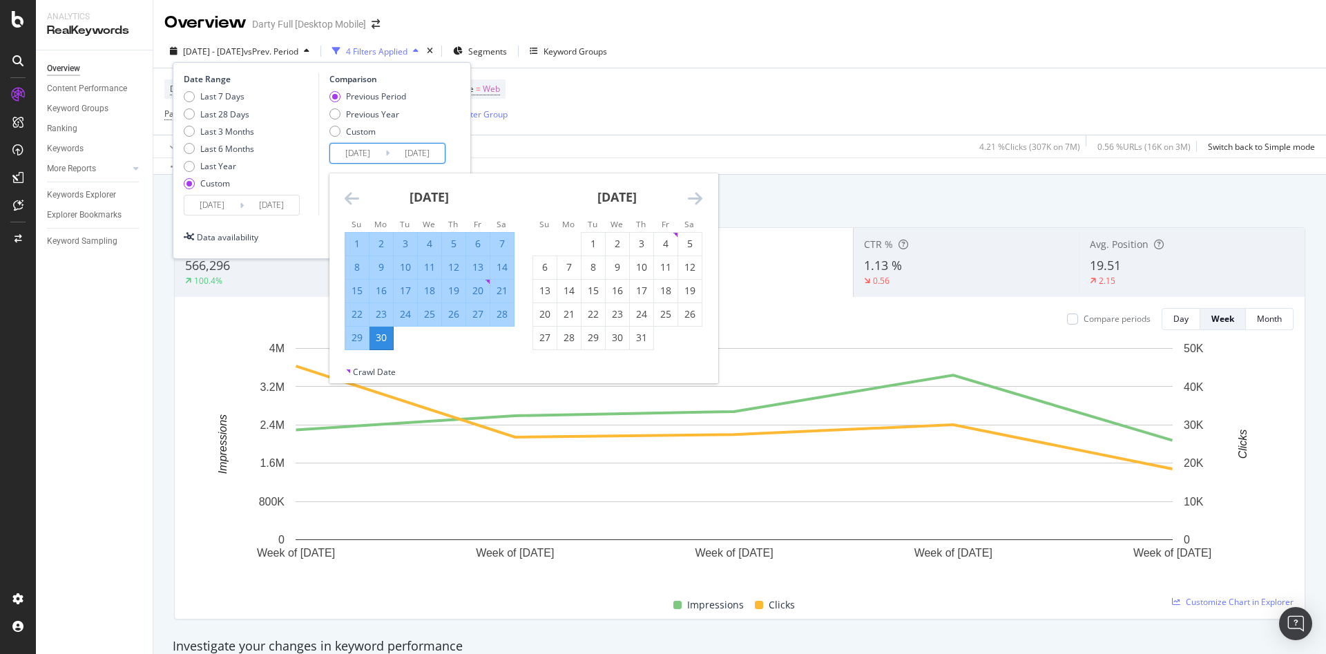
click at [352, 195] on icon "Move backward to switch to the previous month." at bounding box center [352, 198] width 15 height 17
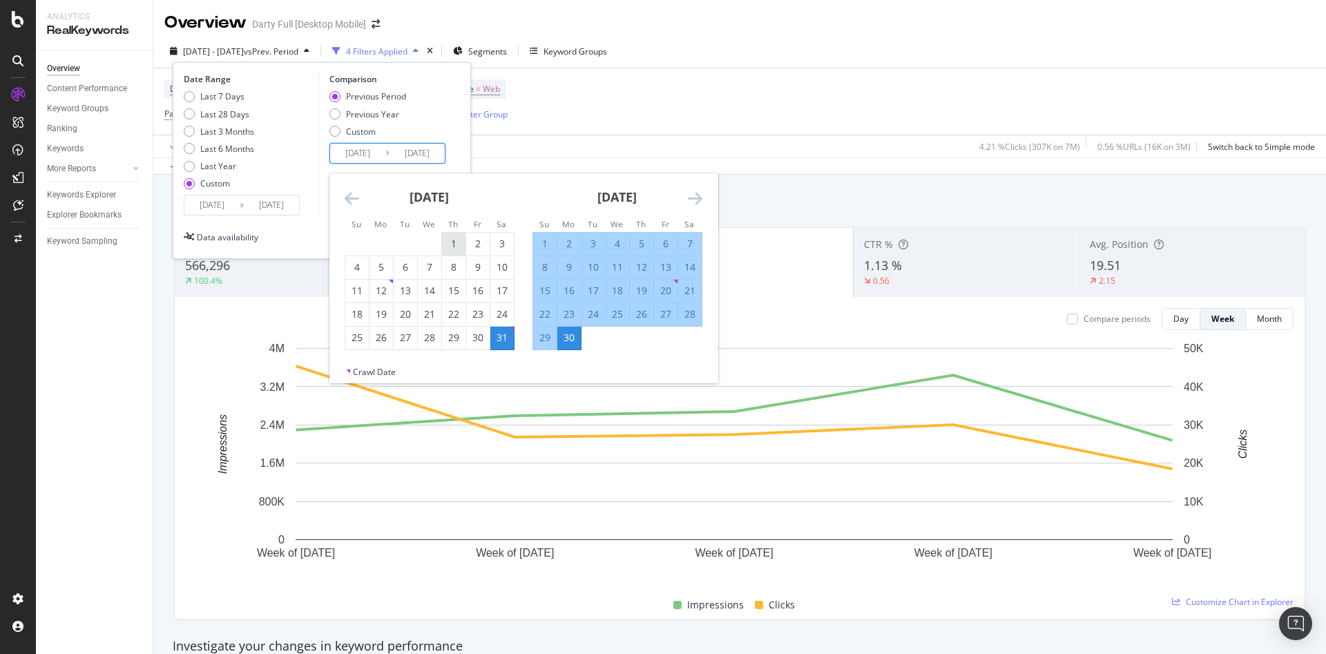
click at [450, 247] on div "1" at bounding box center [453, 244] width 23 height 14
type input "2025/05/01"
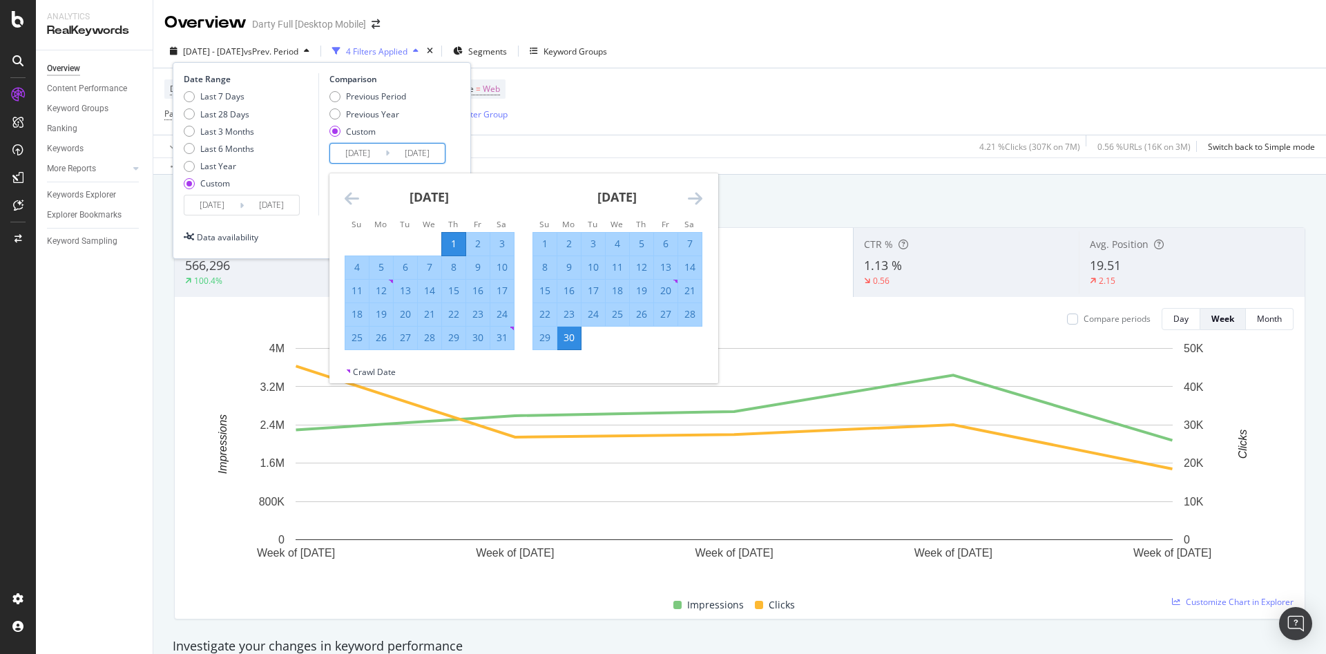
click at [456, 115] on div "Date Range Last 7 Days Last 28 Days Last 3 Months Last 6 Months Last Year Custo…" at bounding box center [322, 144] width 276 height 142
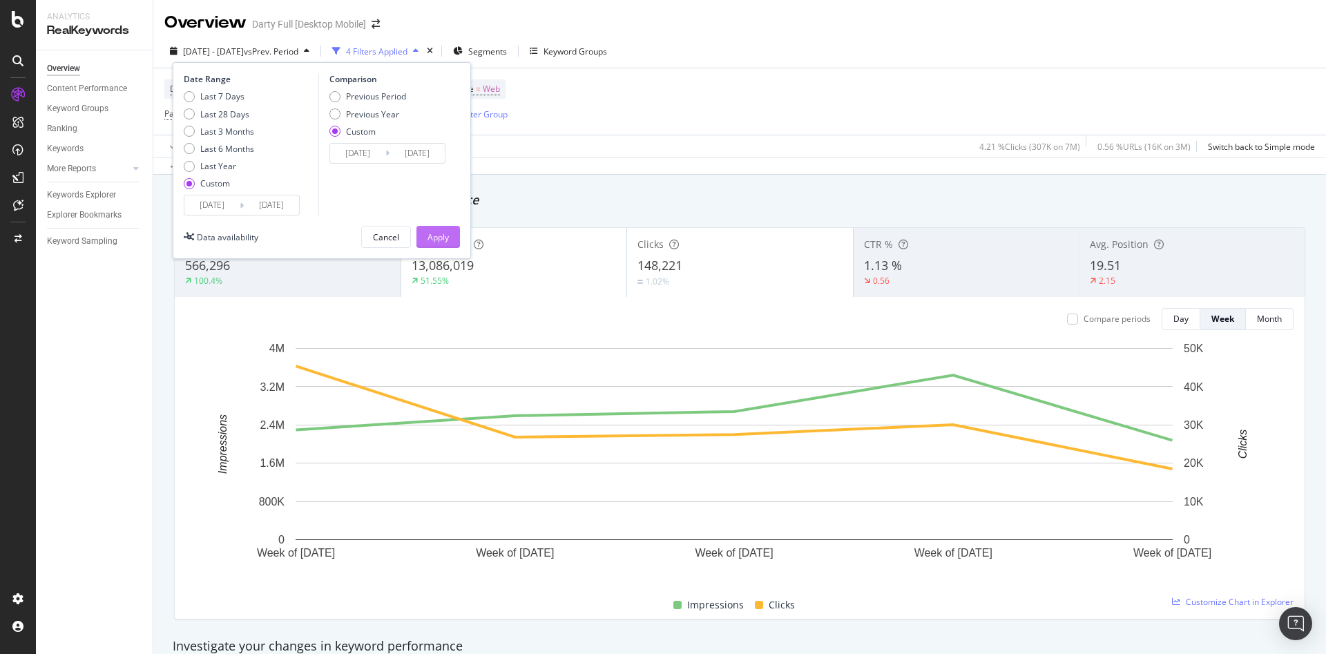
click at [434, 233] on div "Apply" at bounding box center [437, 237] width 21 height 12
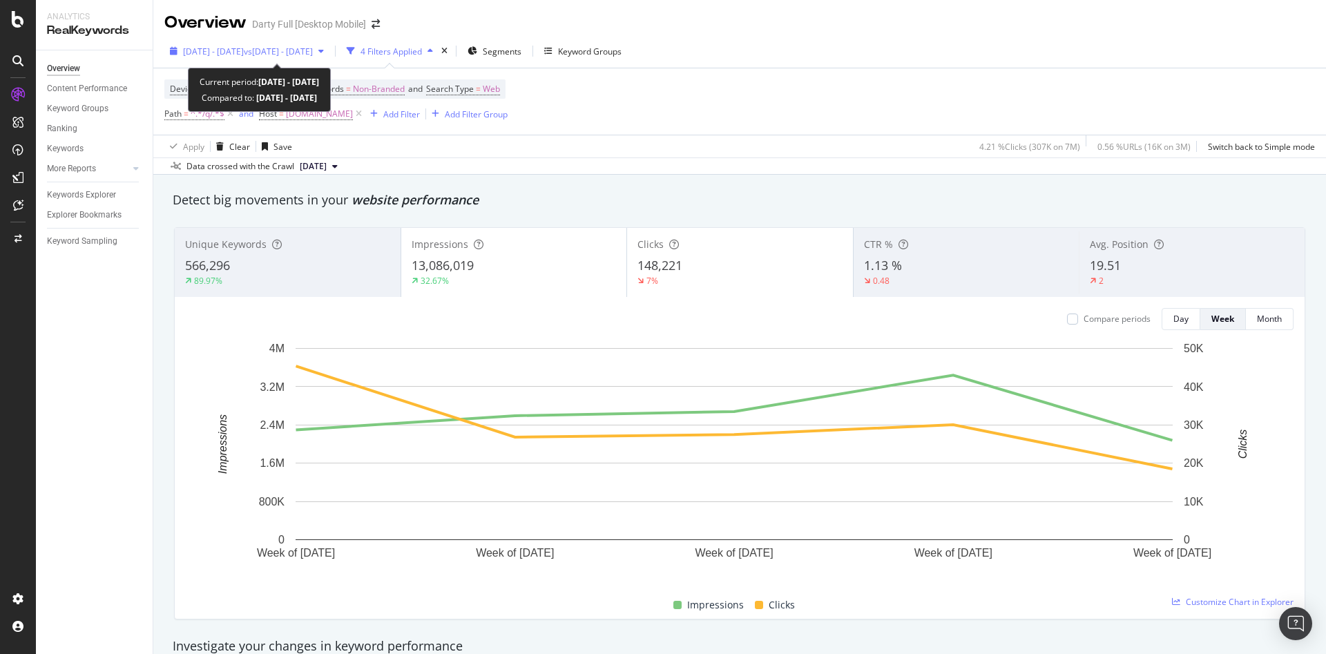
click at [329, 49] on div "2025 Jul. 1st - Jul. 31st vs 2025 May. 1st - Jun. 30th" at bounding box center [246, 51] width 165 height 21
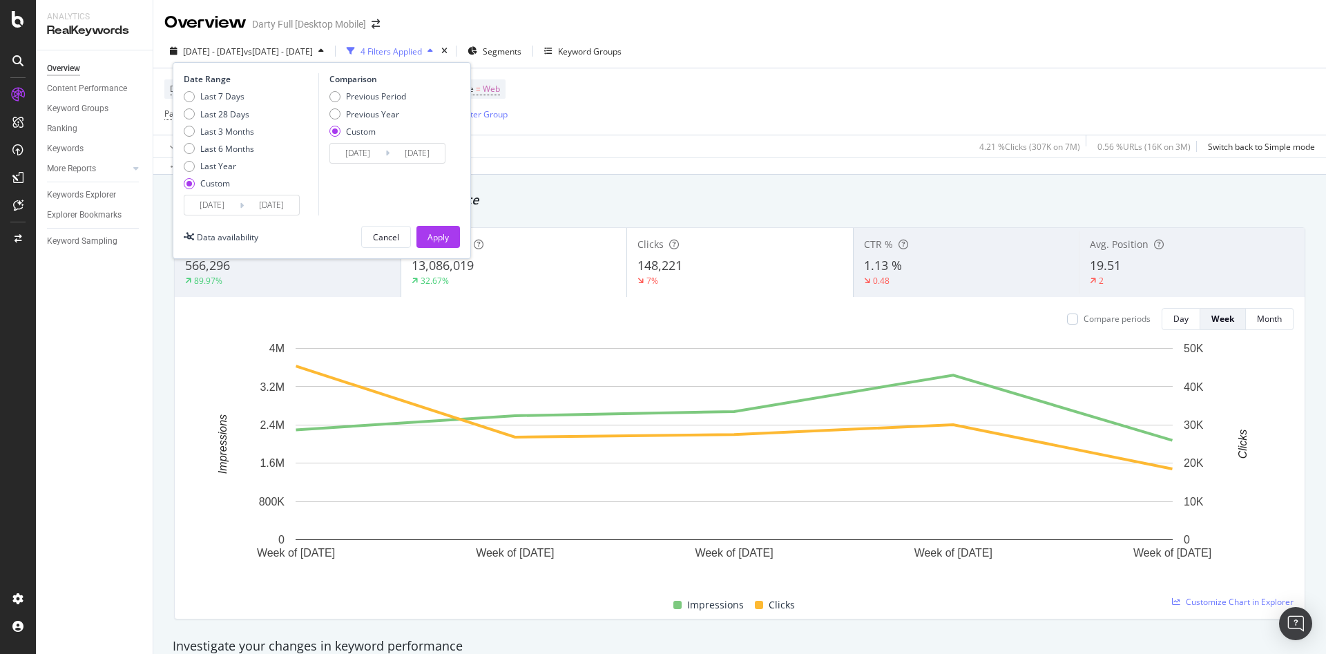
click at [358, 153] on input "2025/05/01" at bounding box center [357, 153] width 55 height 19
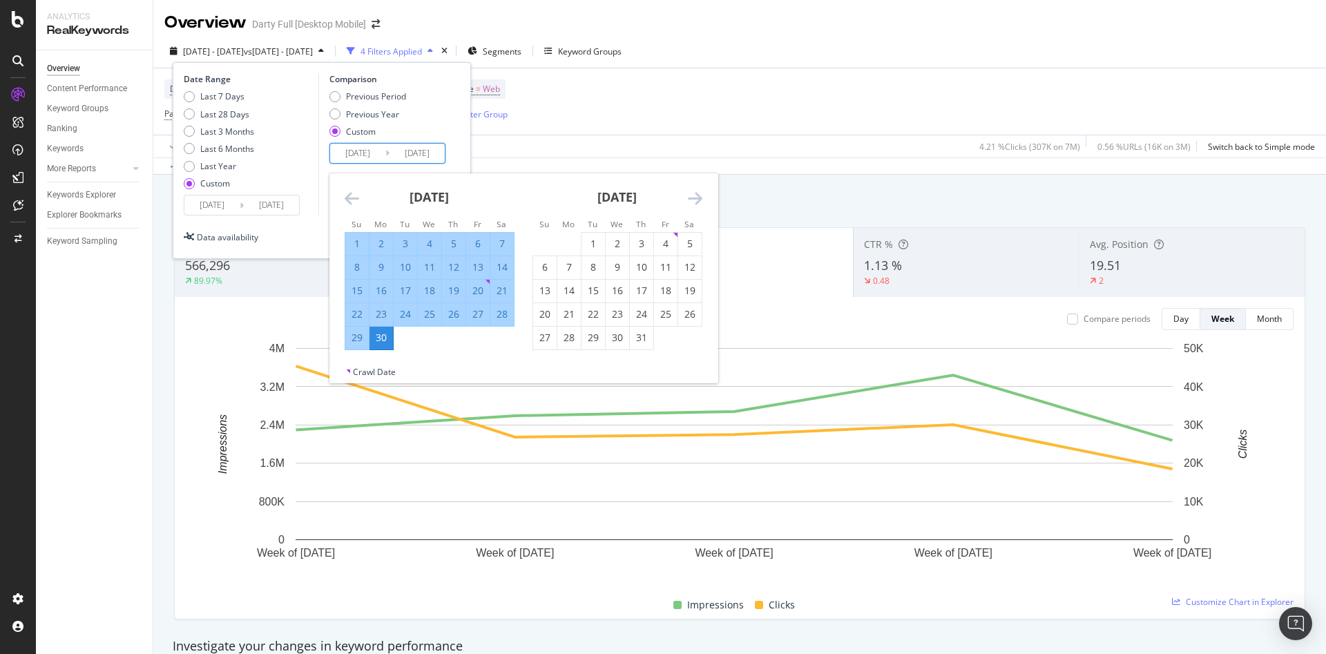
click at [348, 196] on icon "Move backward to switch to the previous month." at bounding box center [352, 198] width 15 height 17
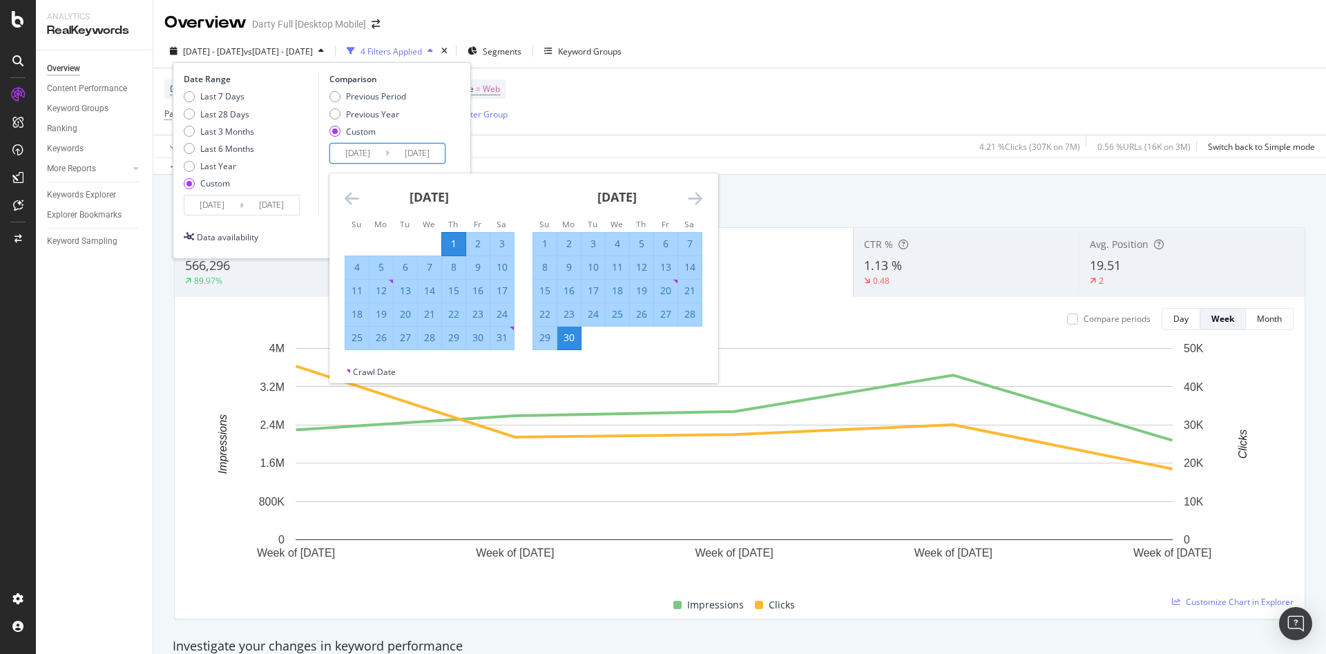
click at [350, 199] on icon "Move backward to switch to the previous month." at bounding box center [352, 198] width 15 height 17
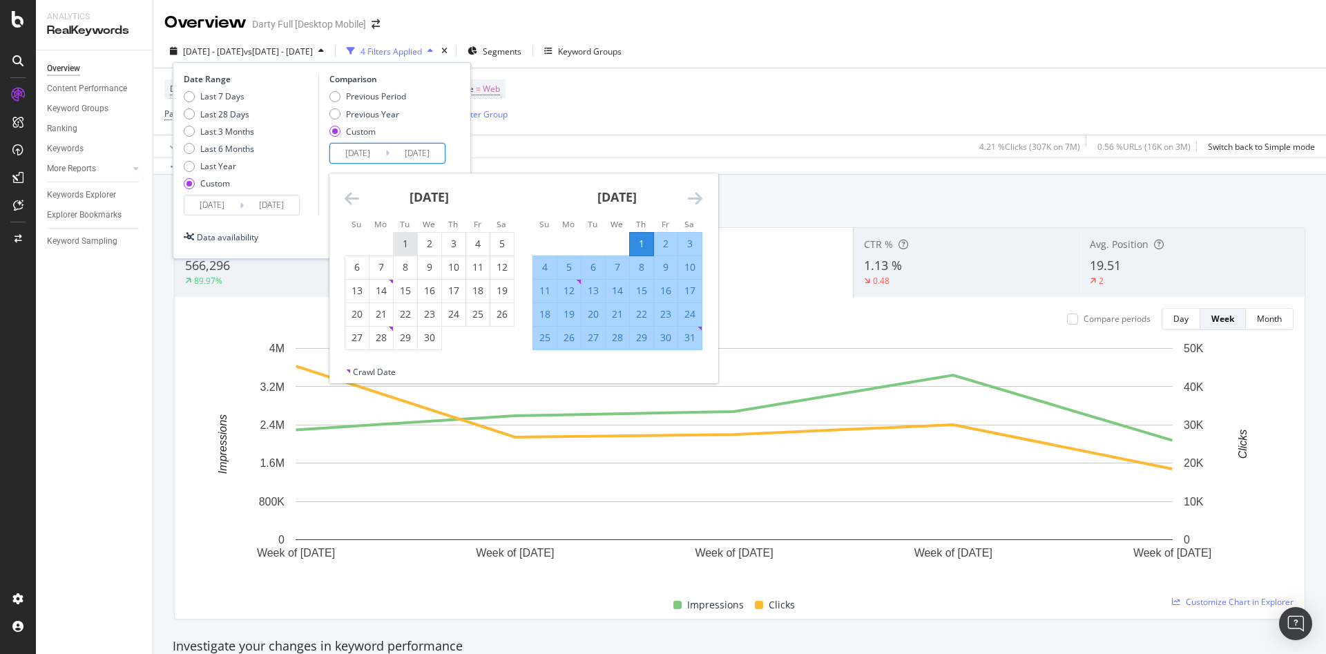
click at [409, 245] on div "1" at bounding box center [405, 244] width 23 height 14
type input "2025/04/01"
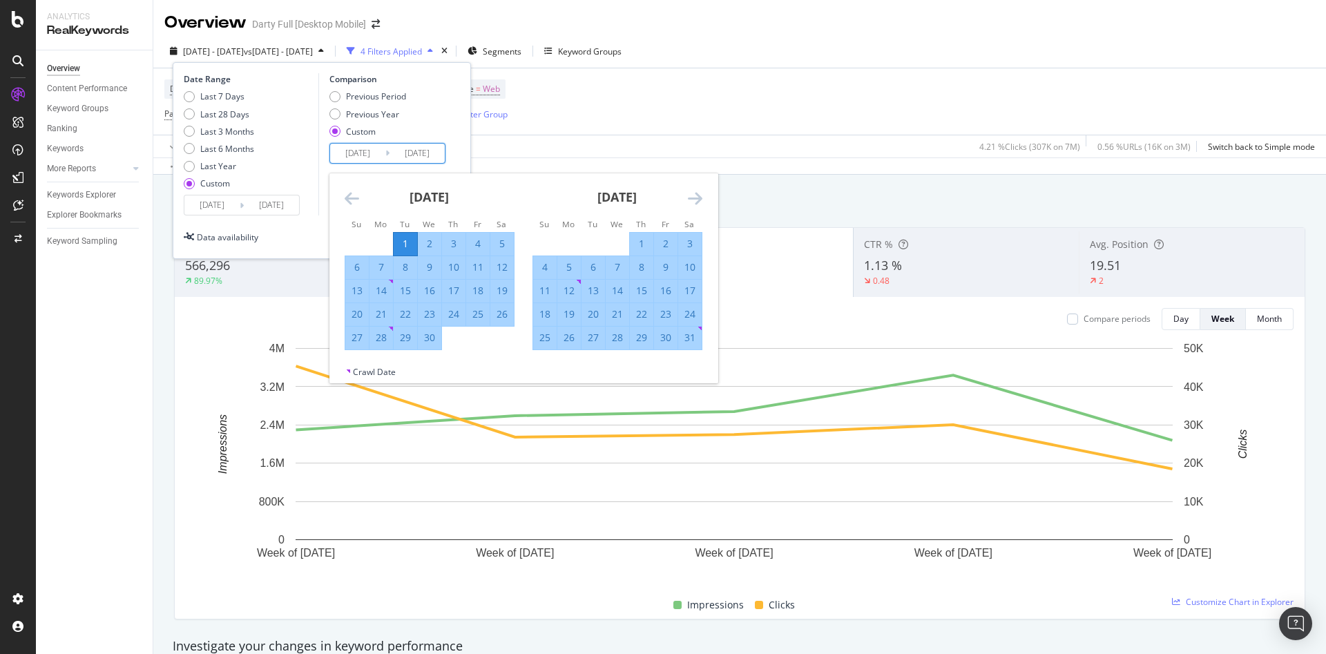
click at [456, 102] on div "Date Range Last 7 Days Last 28 Days Last 3 Months Last 6 Months Last Year Custo…" at bounding box center [322, 144] width 276 height 142
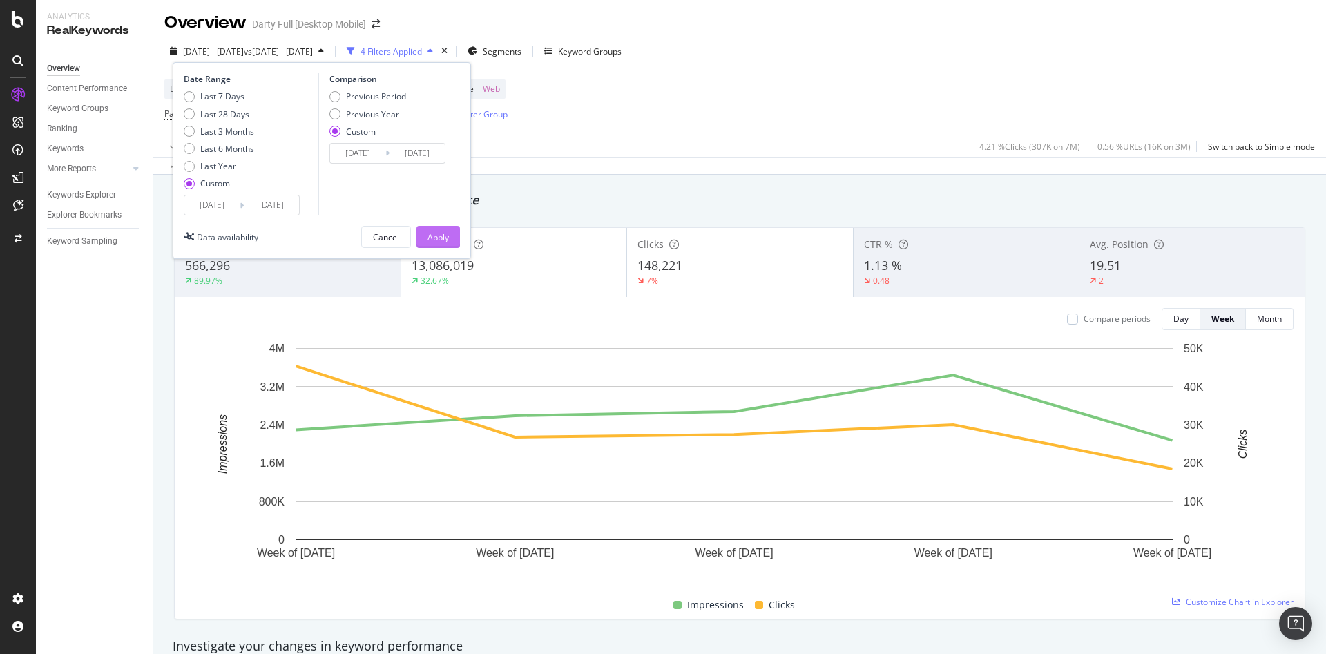
click at [438, 241] on div "Apply" at bounding box center [437, 237] width 21 height 12
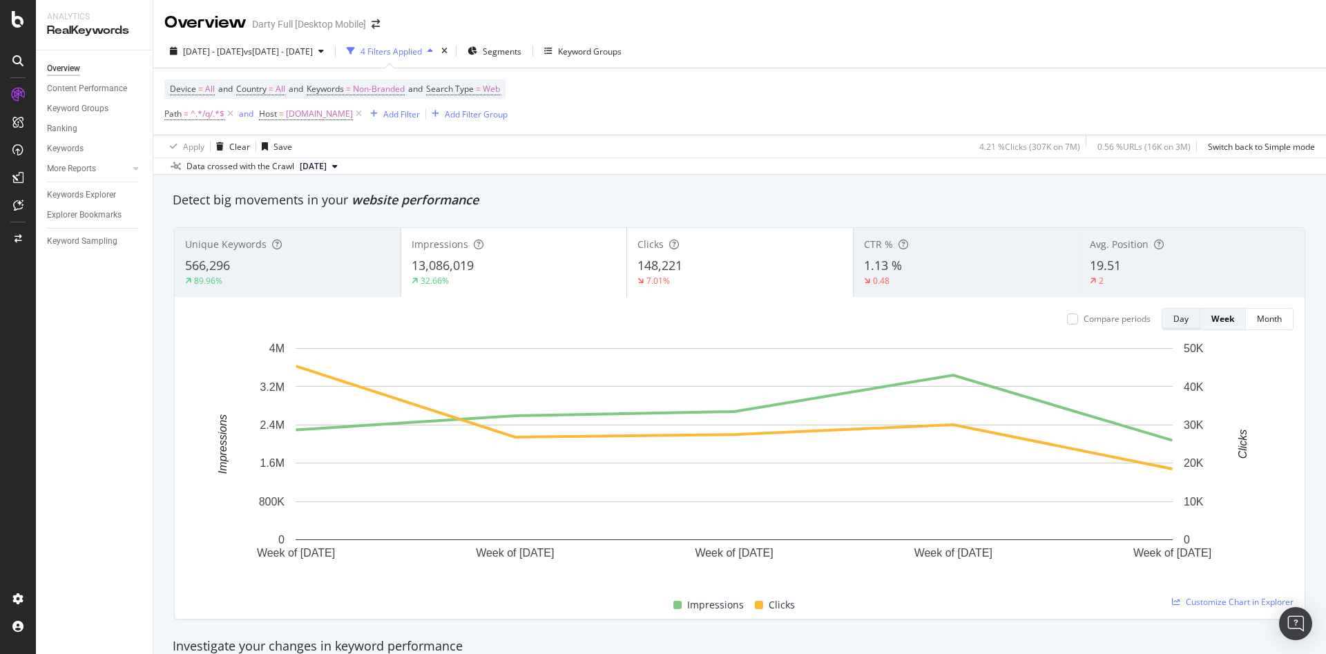
click at [1179, 325] on button "Day" at bounding box center [1180, 319] width 39 height 22
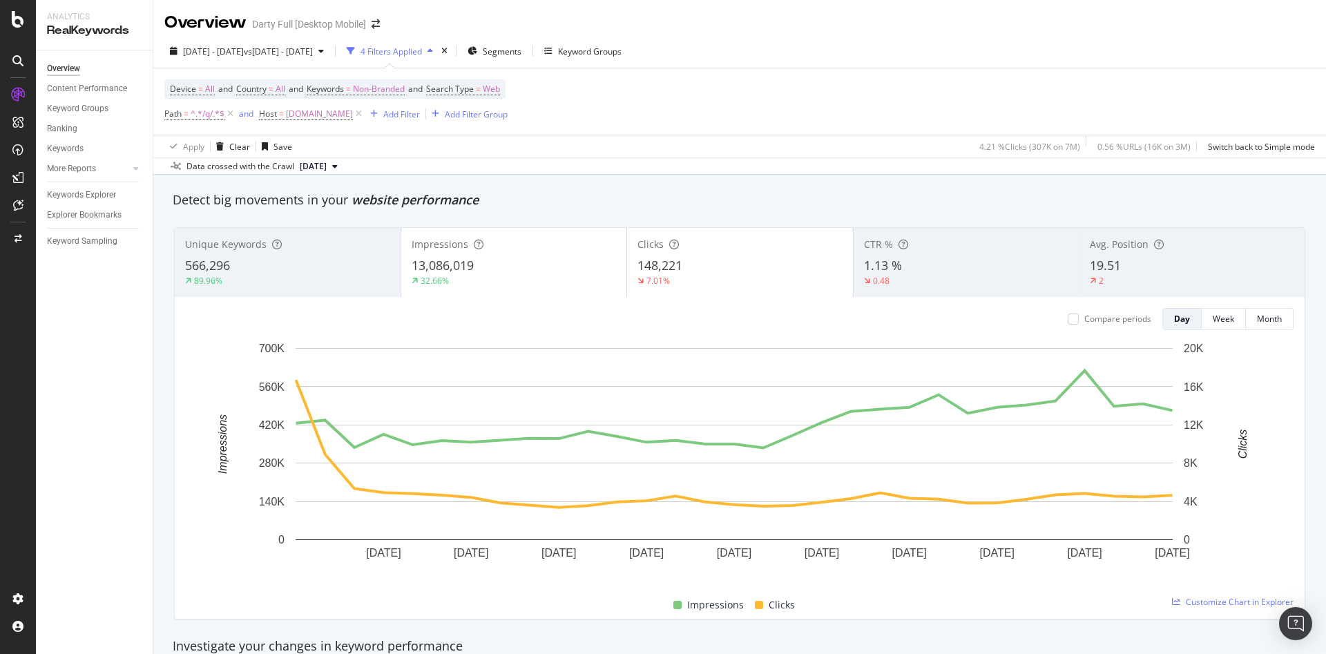
click at [1108, 264] on span "19.51" at bounding box center [1105, 265] width 31 height 17
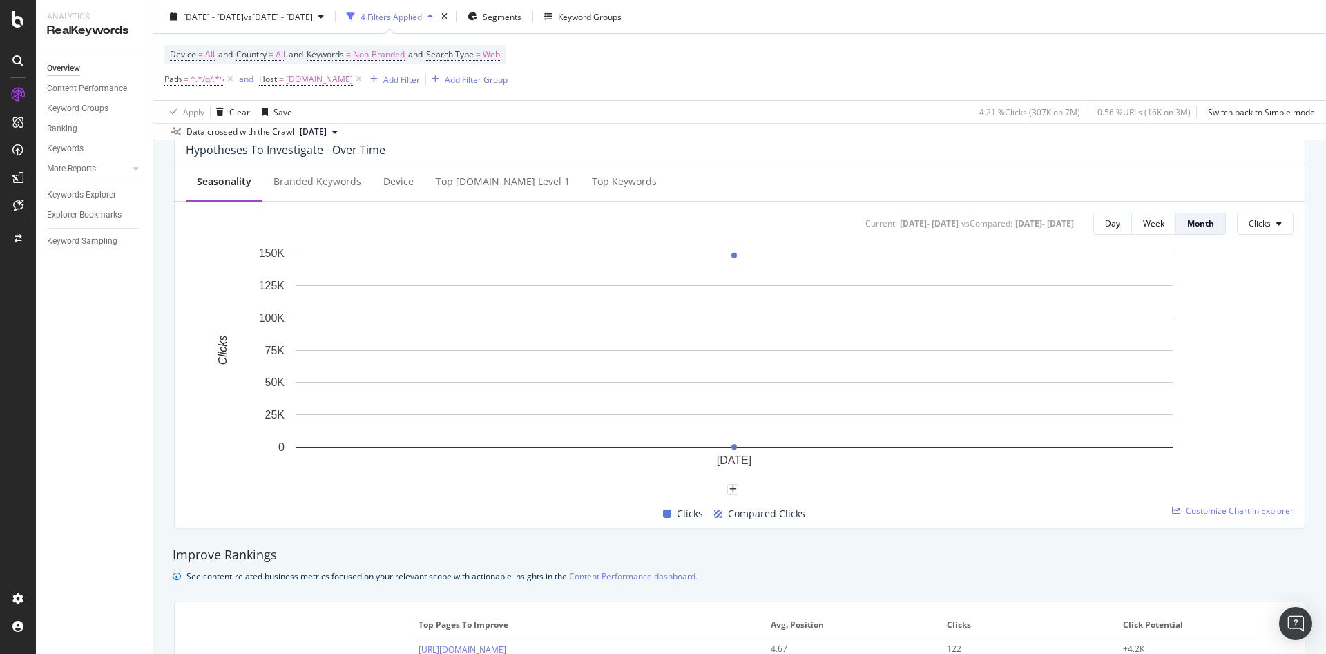
scroll to position [414, 0]
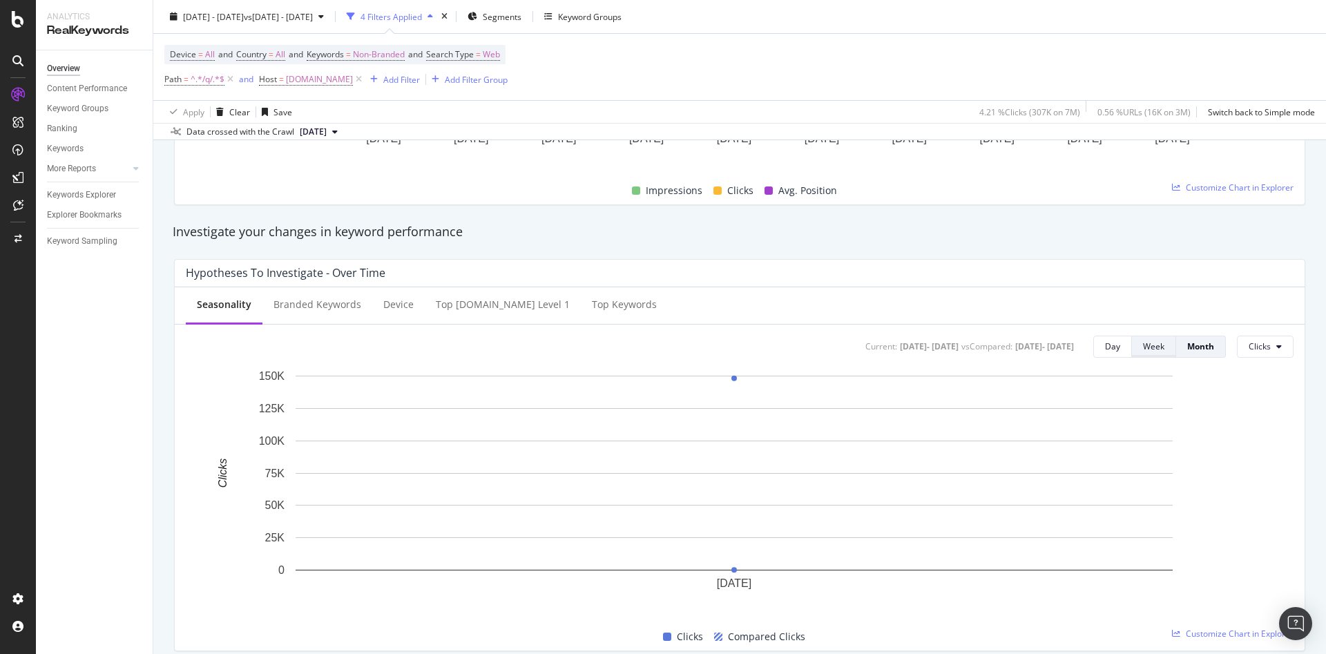
click at [1143, 351] on div "Week" at bounding box center [1153, 346] width 21 height 12
click at [1106, 356] on div "Day" at bounding box center [1113, 346] width 15 height 19
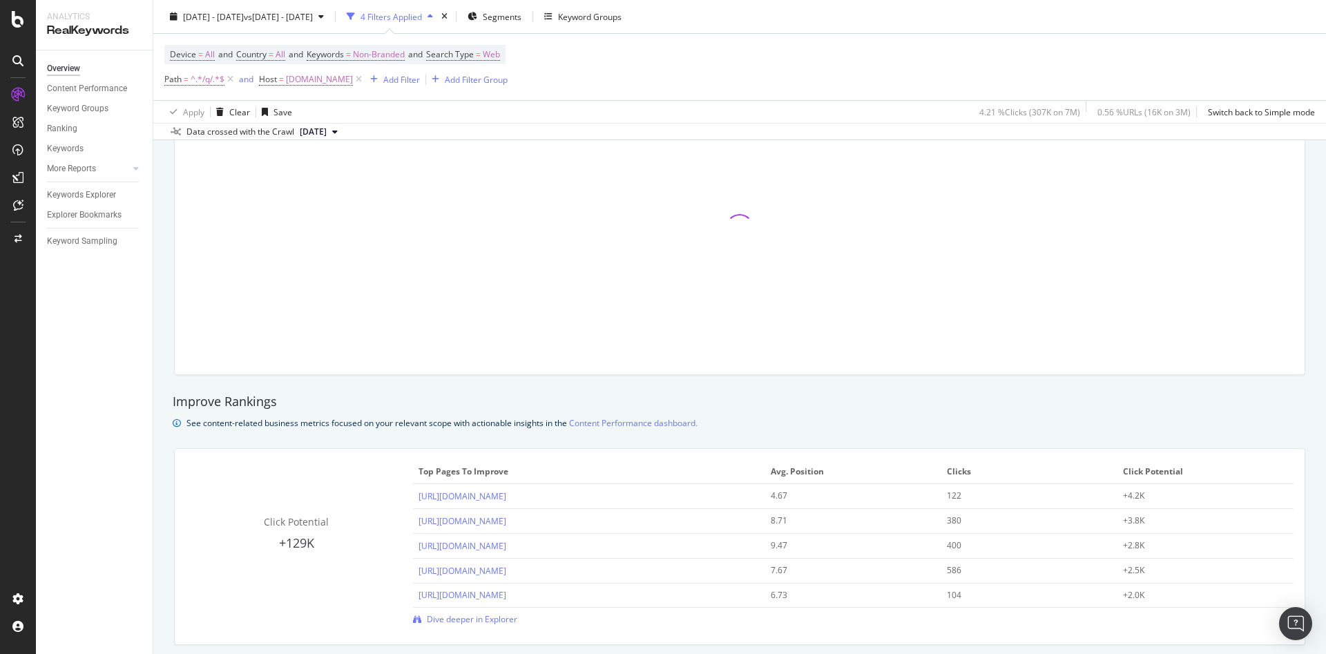
scroll to position [483, 0]
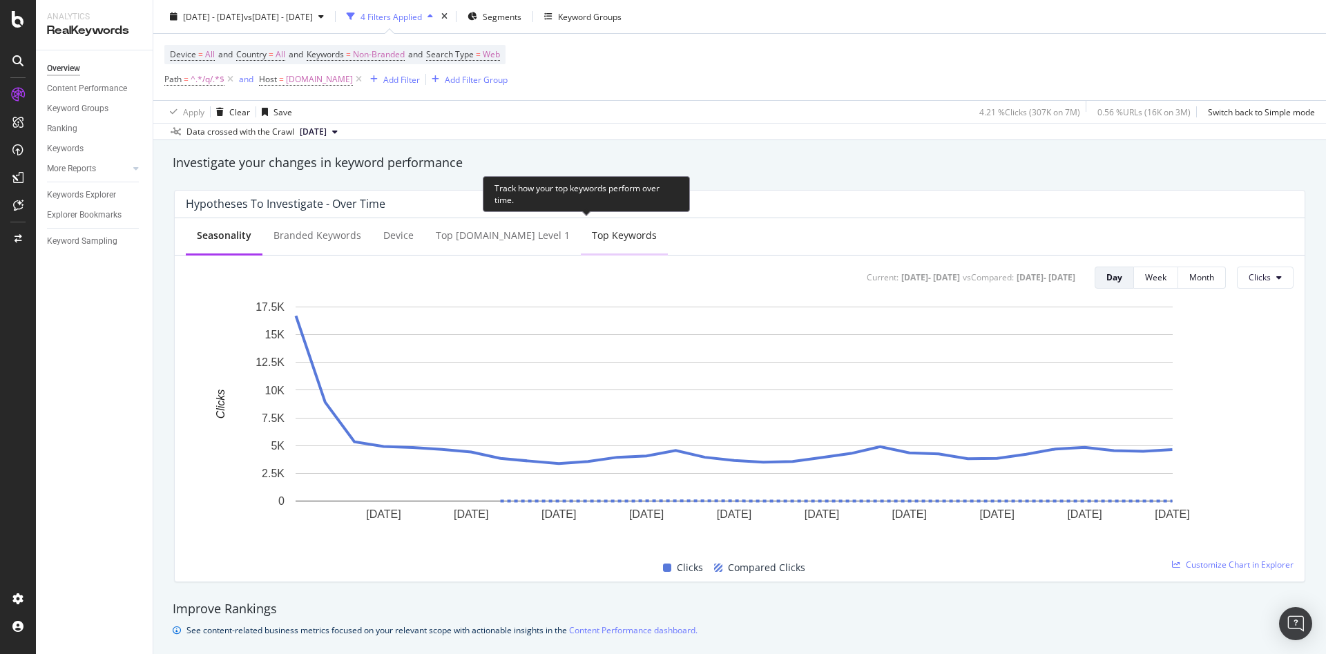
click at [592, 240] on div "Top Keywords" at bounding box center [624, 236] width 65 height 14
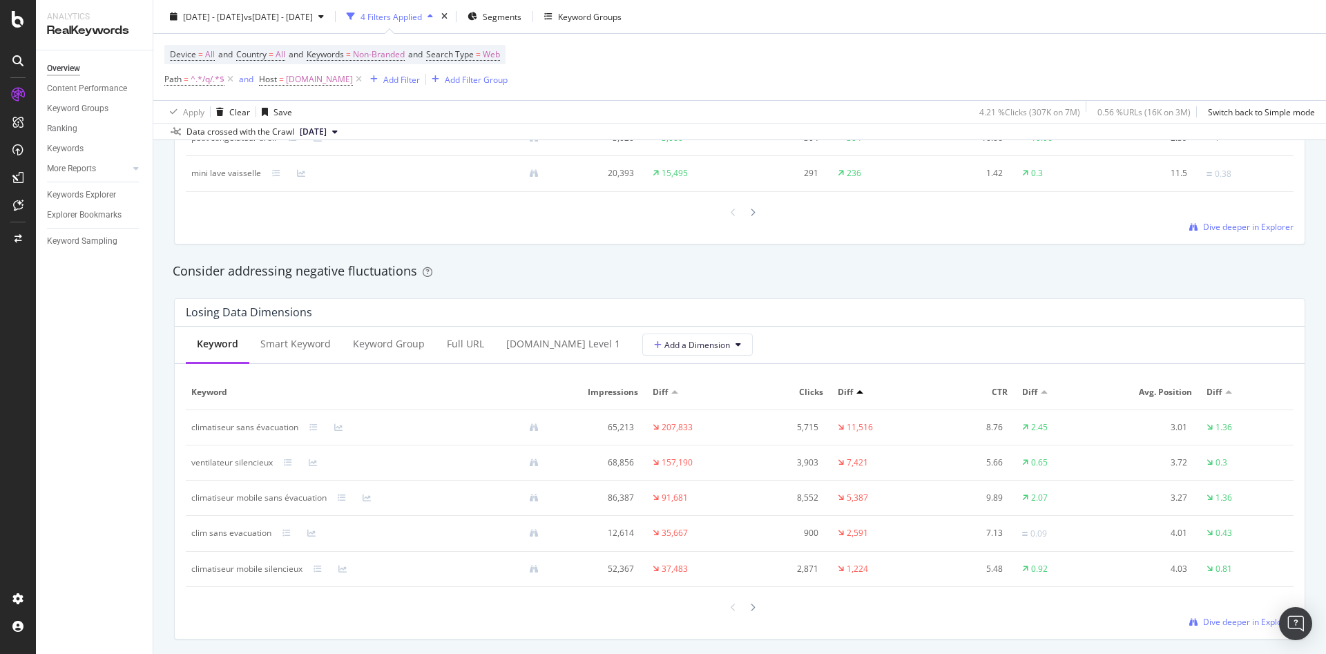
scroll to position [1556, 0]
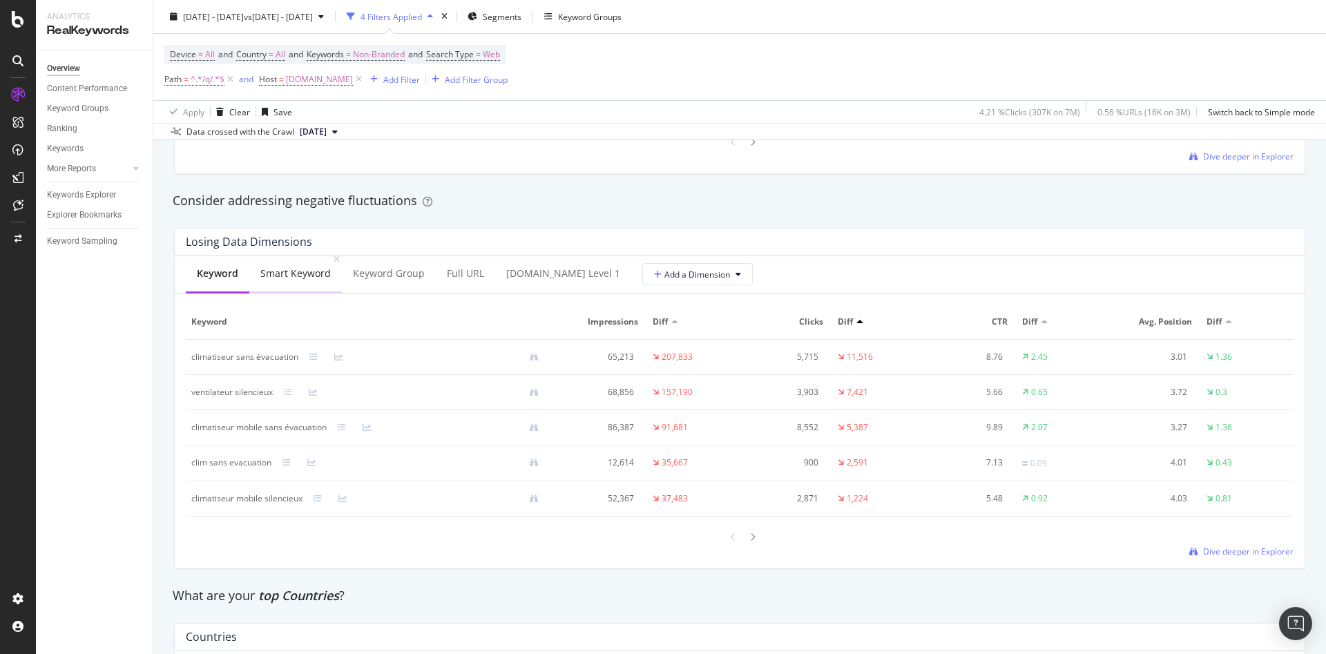
click at [309, 276] on div "Smart Keyword" at bounding box center [295, 274] width 70 height 14
click at [452, 276] on div "Full URL" at bounding box center [465, 274] width 37 height 14
click at [708, 276] on button "Add a Dimension" at bounding box center [697, 274] width 110 height 22
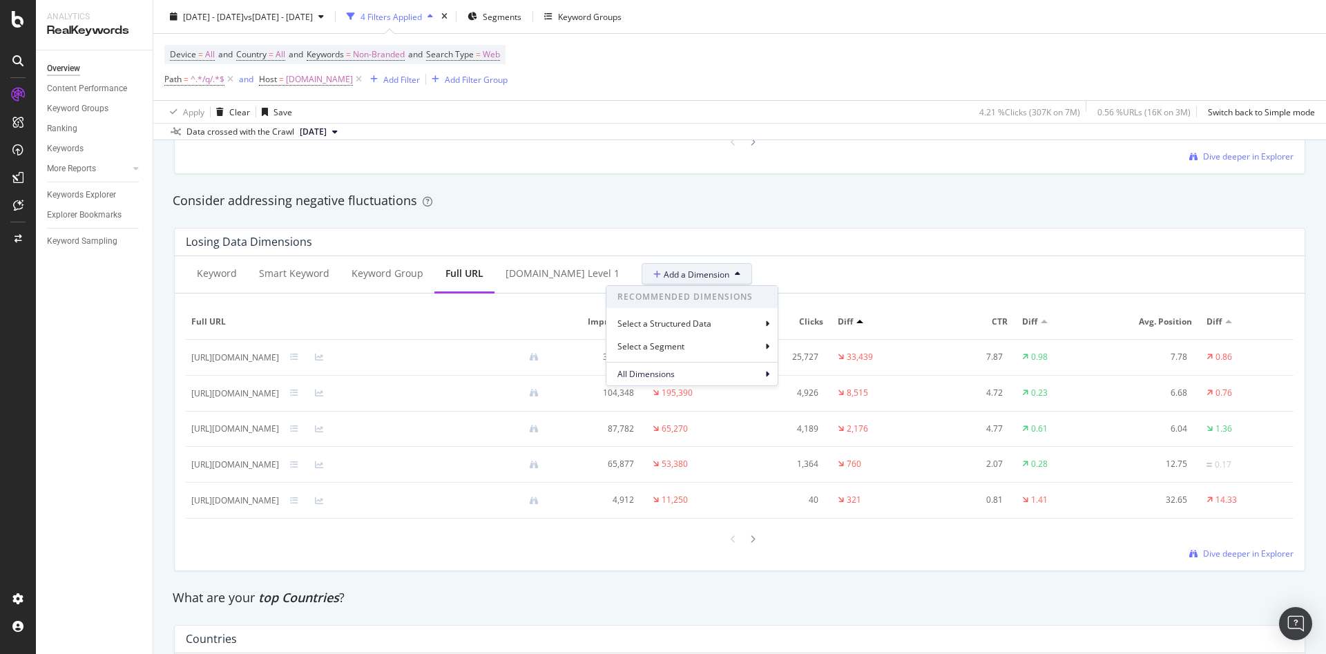
click at [771, 253] on div "Losing Data Dimensions" at bounding box center [740, 243] width 1130 height 28
click at [522, 279] on div "darty.com Level 1" at bounding box center [562, 274] width 114 height 14
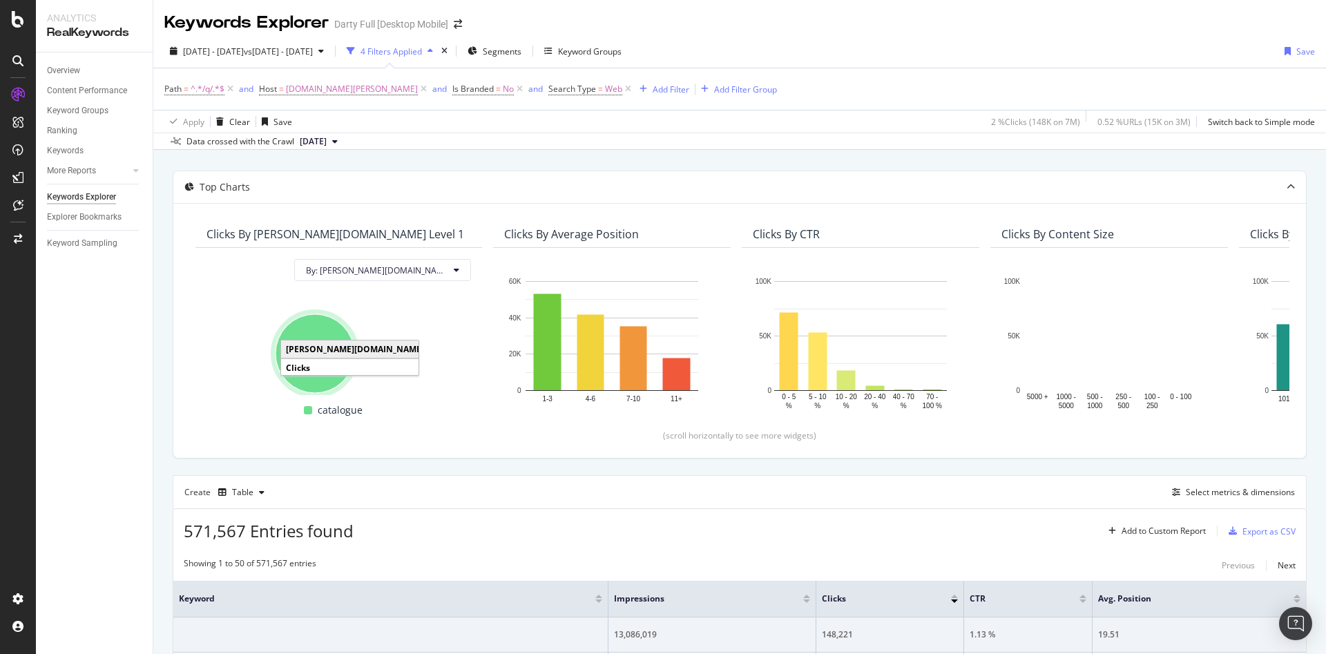
scroll to position [207, 0]
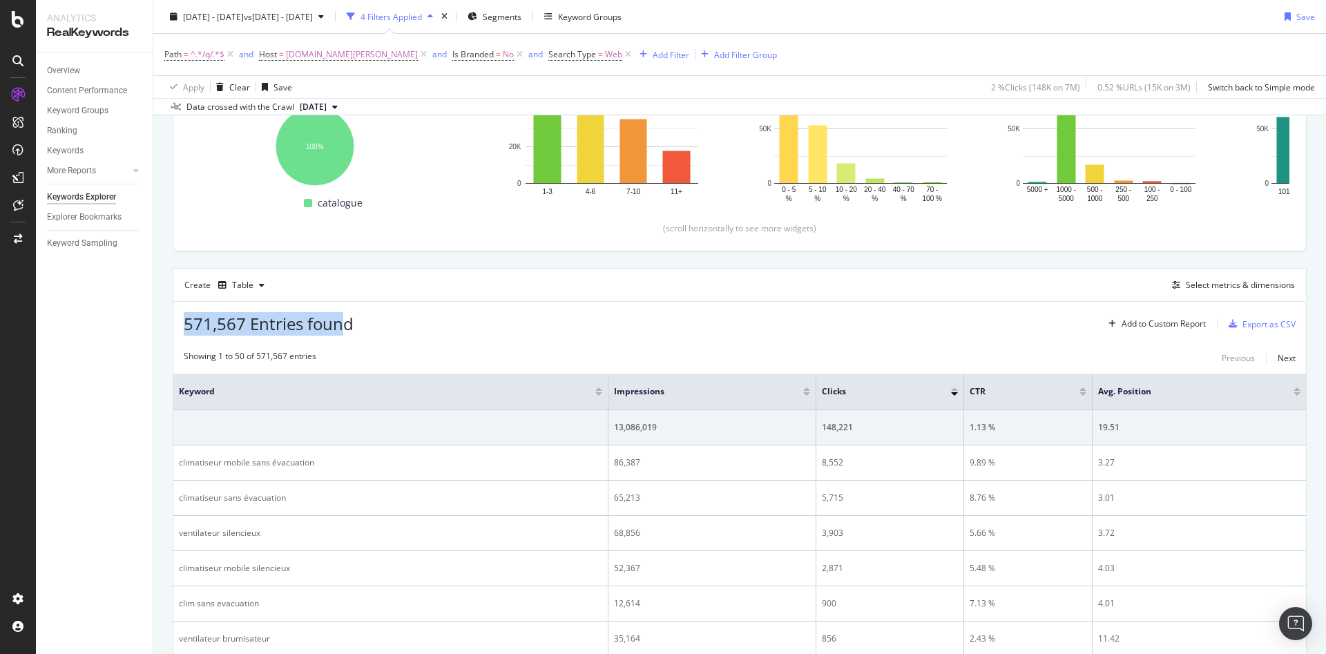
drag, startPoint x: 342, startPoint y: 325, endPoint x: 164, endPoint y: 319, distance: 178.2
click at [566, 353] on div "Showing 1 to 50 of 571,567 entries Previous Next" at bounding box center [739, 358] width 1132 height 17
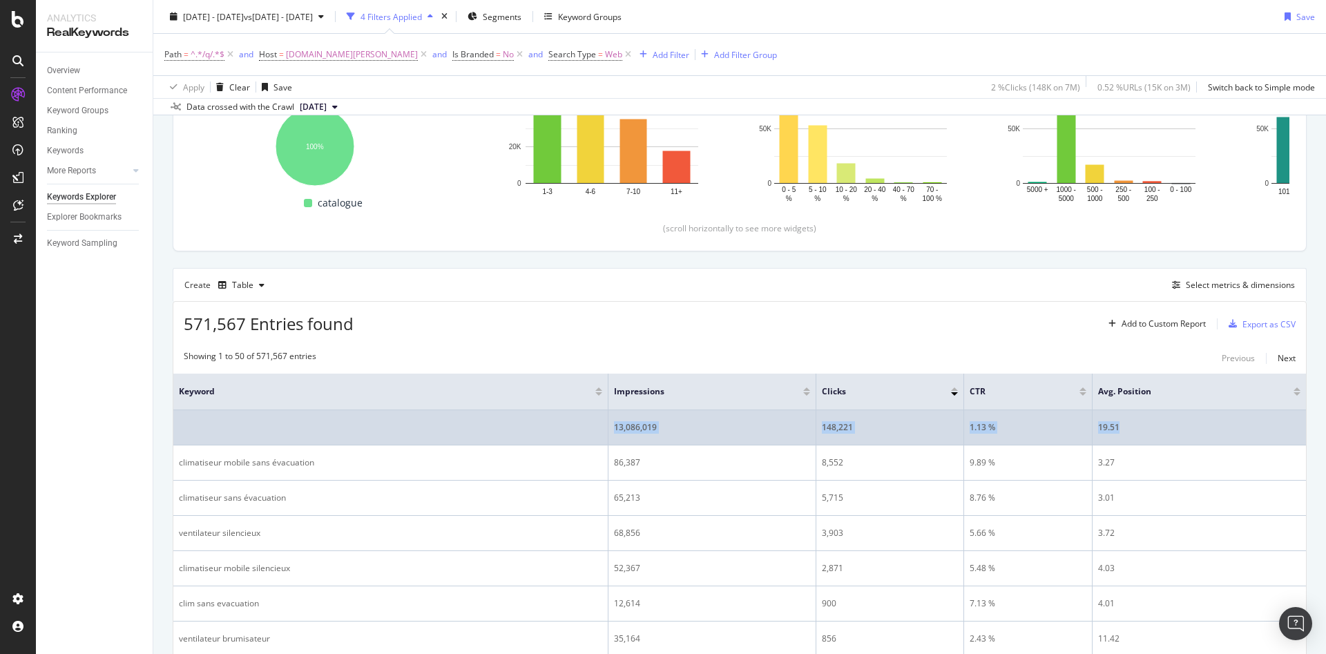
drag, startPoint x: 1111, startPoint y: 427, endPoint x: 398, endPoint y: 441, distance: 713.5
click at [595, 438] on tr "13,086,019 148,221 1.13 % 19.51" at bounding box center [739, 427] width 1132 height 35
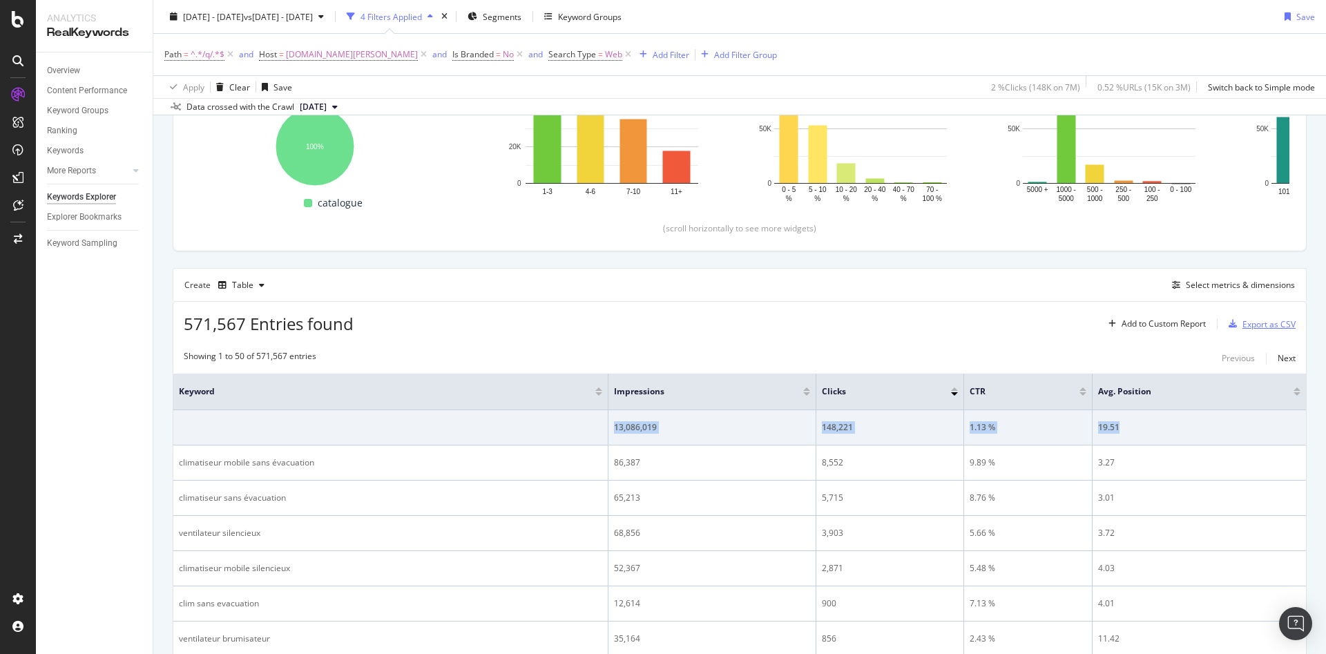
click at [1255, 317] on div "Export as CSV" at bounding box center [1259, 324] width 73 height 21
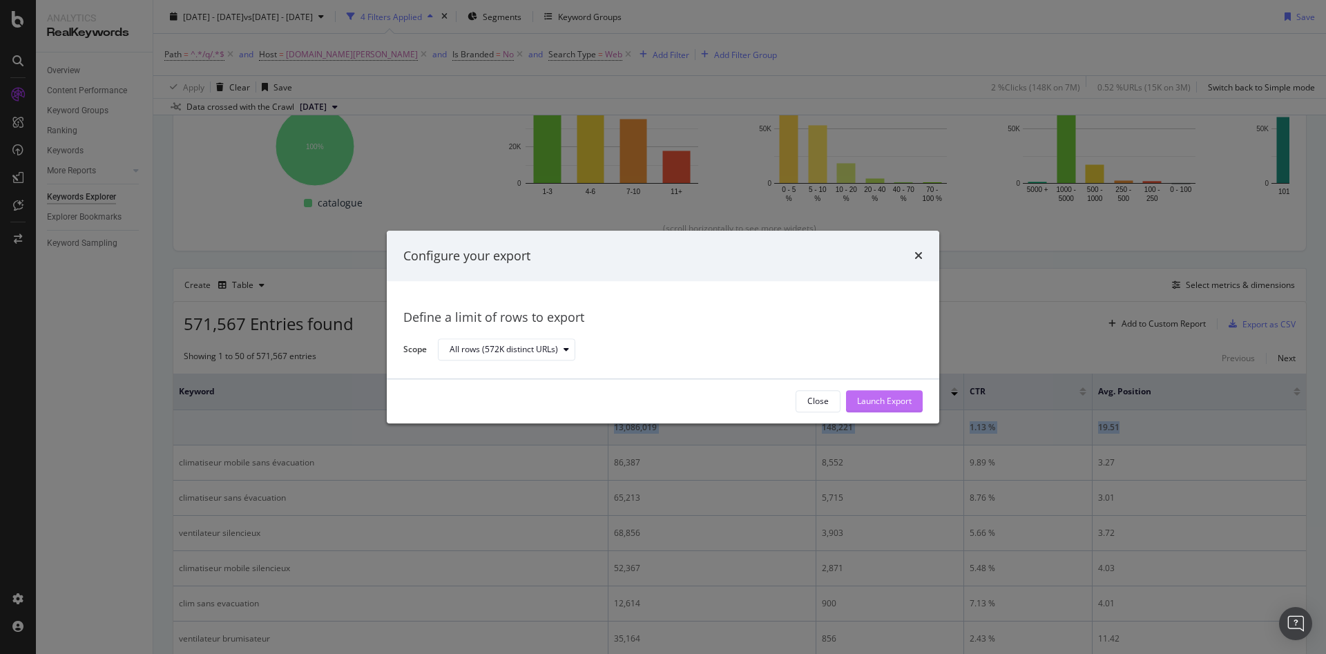
click at [873, 396] on div "Launch Export" at bounding box center [884, 402] width 55 height 12
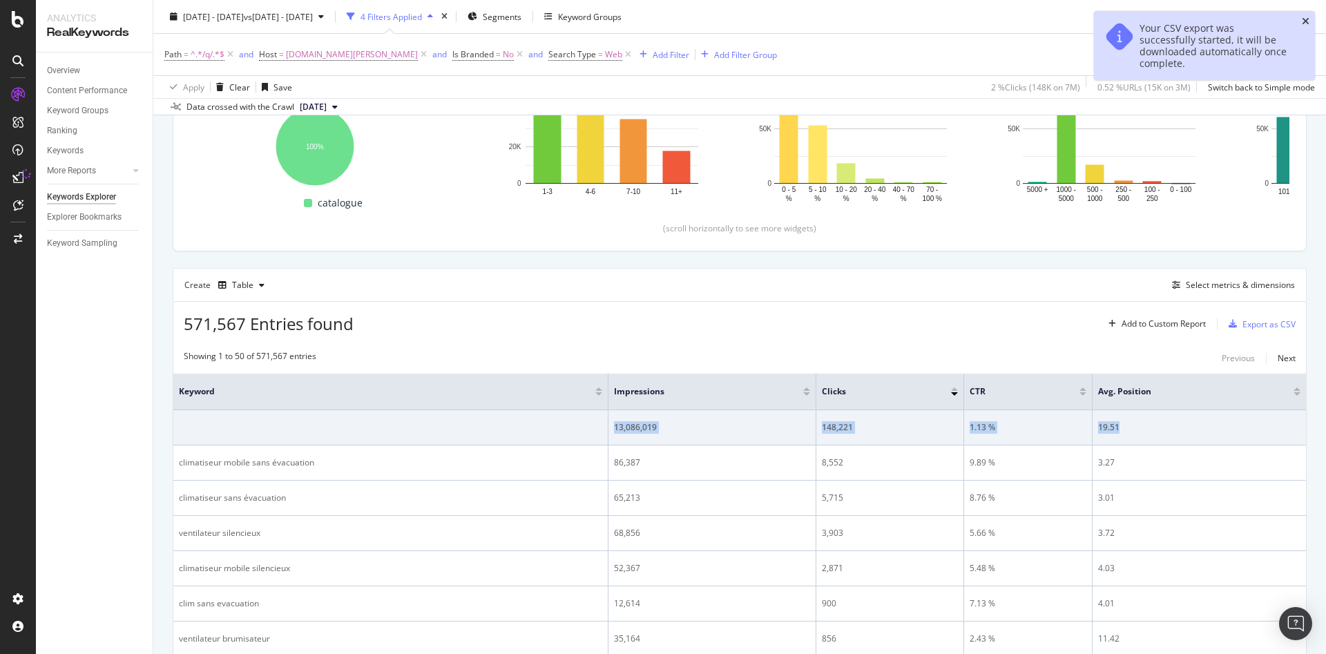
click at [1307, 21] on icon "close toast" at bounding box center [1306, 22] width 8 height 10
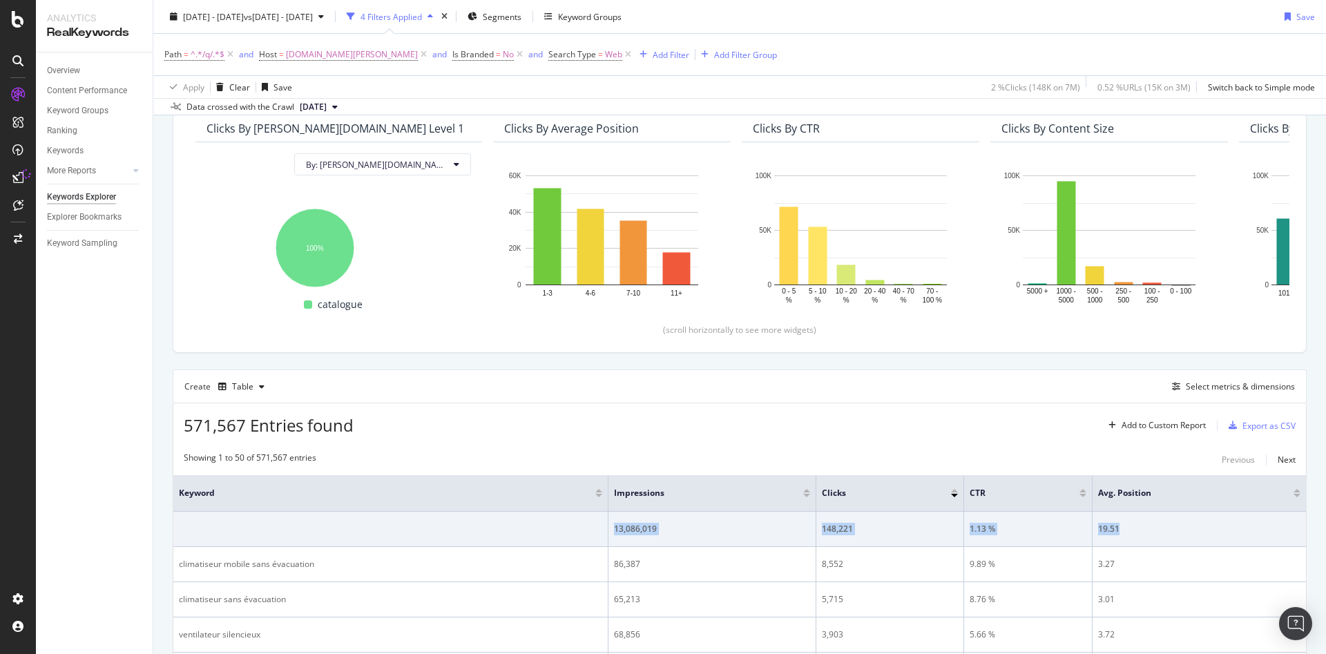
scroll to position [0, 0]
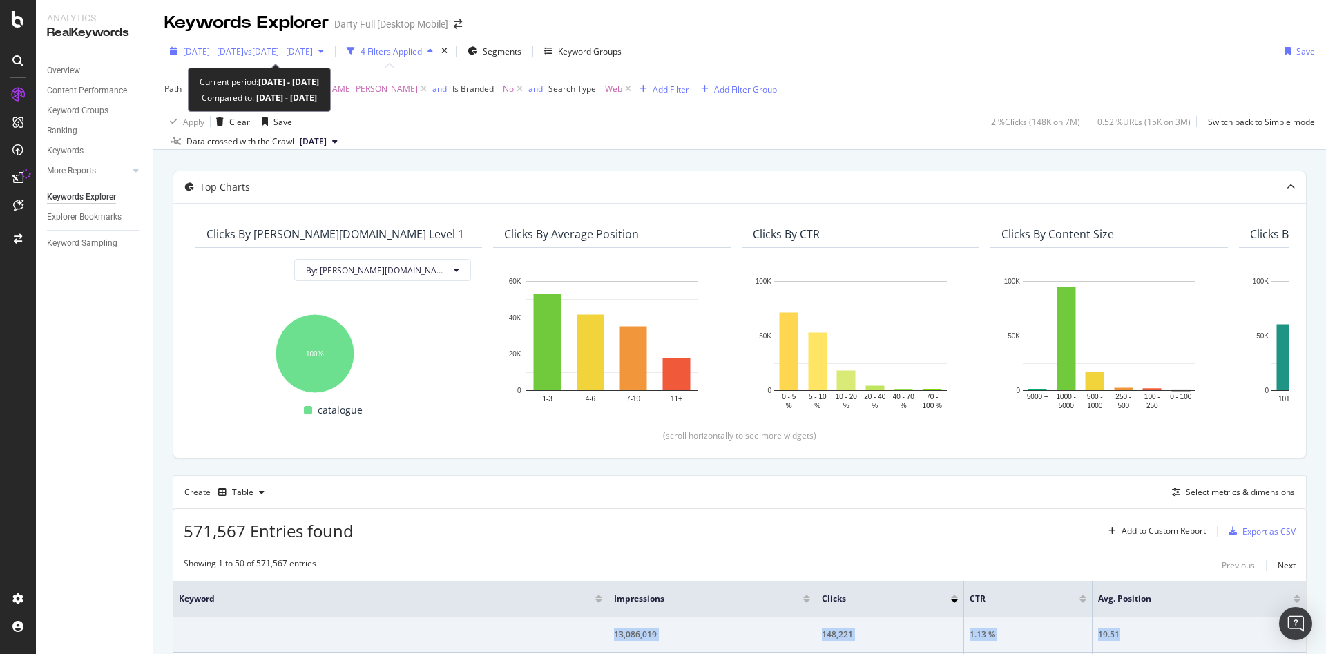
click at [329, 56] on div "2025 Jul. 1st - Jul. 31st vs 2025 Apr. 1st - Jun. 30th" at bounding box center [246, 51] width 165 height 21
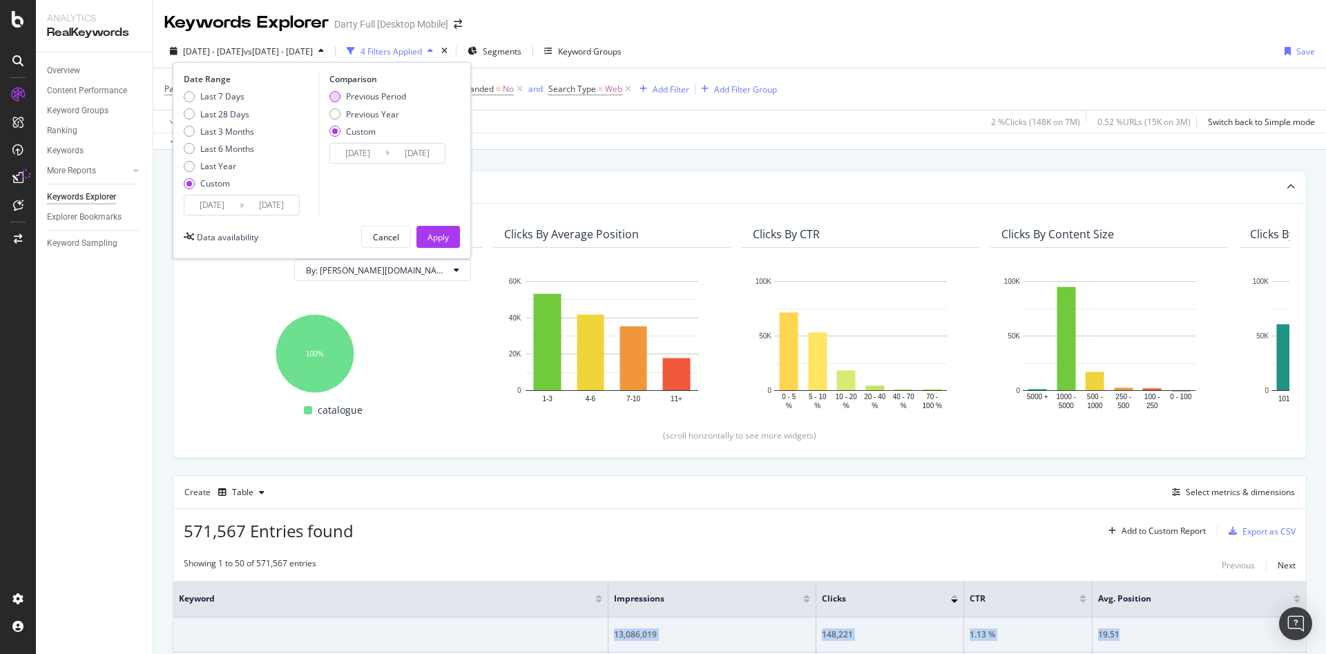
click at [372, 95] on div "Previous Period" at bounding box center [376, 96] width 60 height 12
type input "2025/05/31"
click at [431, 236] on div "Apply" at bounding box center [437, 237] width 21 height 12
